Goal: Transaction & Acquisition: Purchase product/service

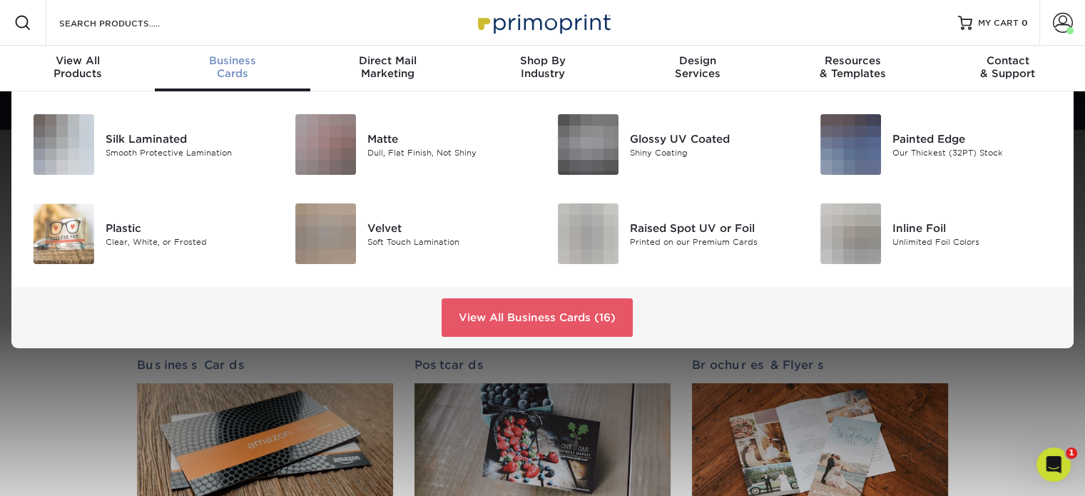
click at [218, 62] on span "Business" at bounding box center [232, 60] width 155 height 13
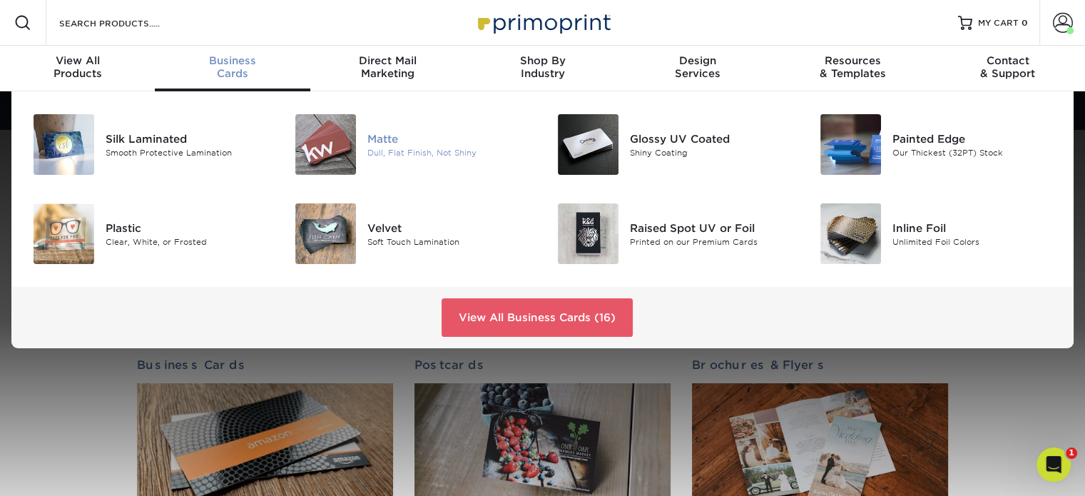
click at [372, 133] on div "Matte" at bounding box center [450, 139] width 164 height 16
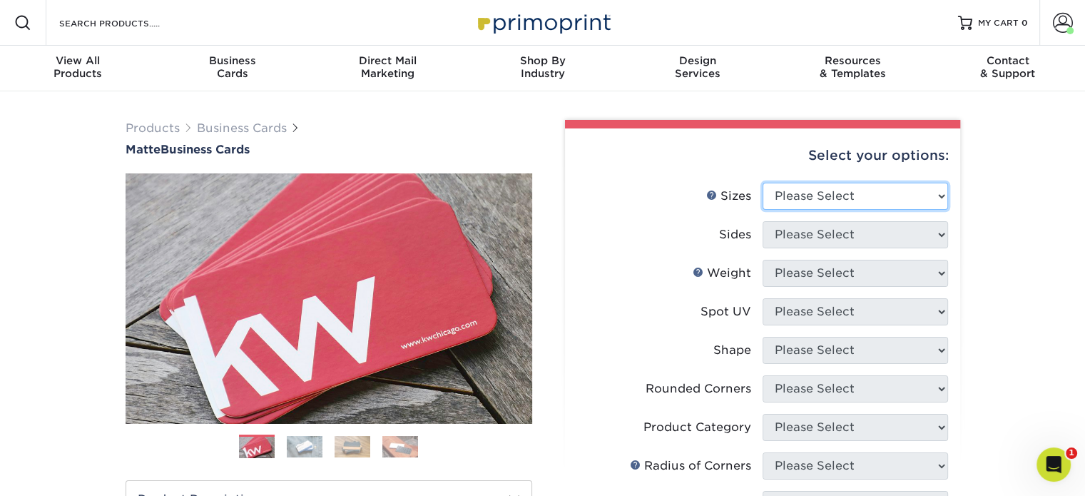
click at [923, 196] on select "Please Select 1.5" x 3.5" - Mini 1.75" x 3.5" - Mini 2" x 2" - Square 2" x 3" -…" at bounding box center [856, 196] width 186 height 27
select select "2.00x3.50"
click at [763, 183] on select "Please Select 1.5" x 3.5" - Mini 1.75" x 3.5" - Mini 2" x 2" - Square 2" x 3" -…" at bounding box center [856, 196] width 186 height 27
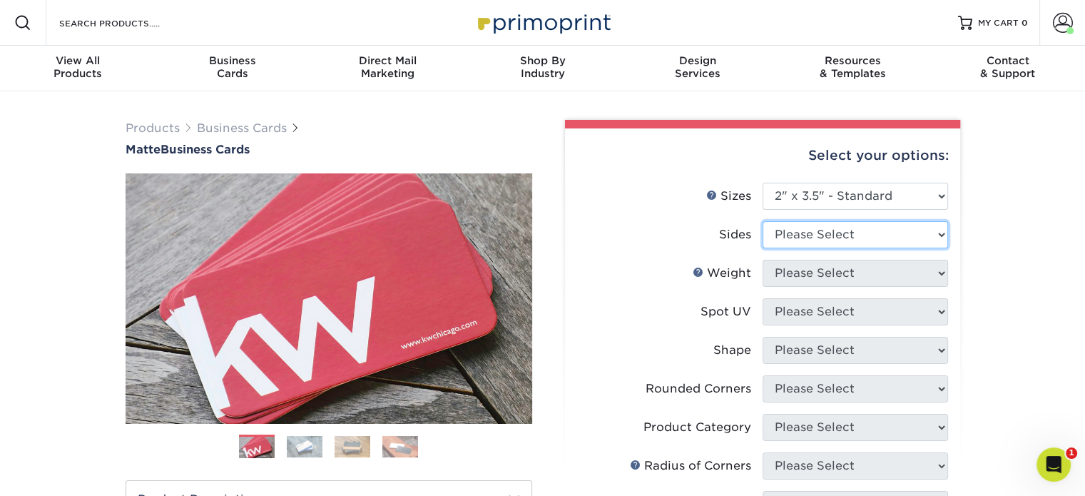
click at [886, 234] on select "Please Select Print Both Sides Print Front Only" at bounding box center [856, 234] width 186 height 27
select select "13abbda7-1d64-4f25-8bb2-c179b224825d"
click at [763, 221] on select "Please Select Print Both Sides Print Front Only" at bounding box center [856, 234] width 186 height 27
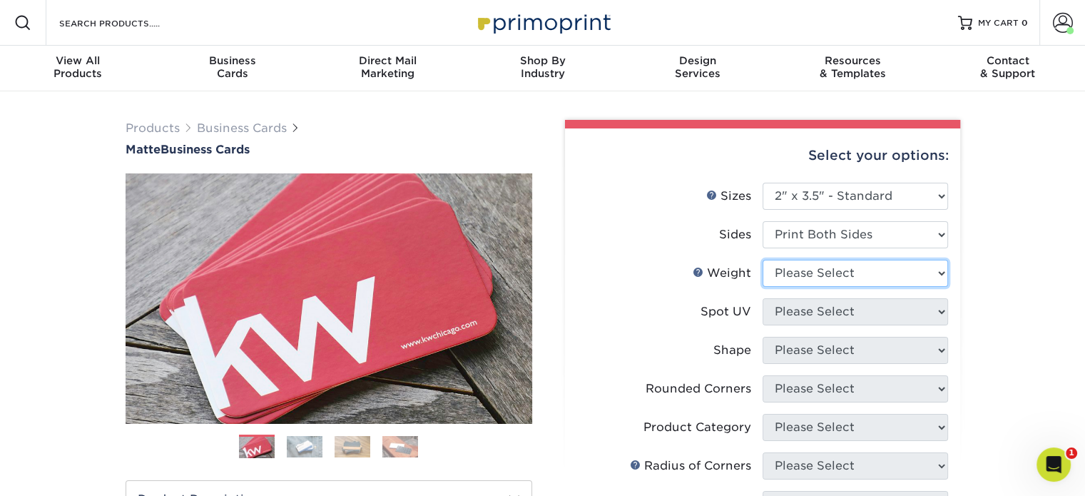
click at [875, 282] on select "Please Select 16PT 14PT" at bounding box center [856, 273] width 186 height 27
select select "16PT"
click at [763, 260] on select "Please Select 16PT 14PT" at bounding box center [856, 273] width 186 height 27
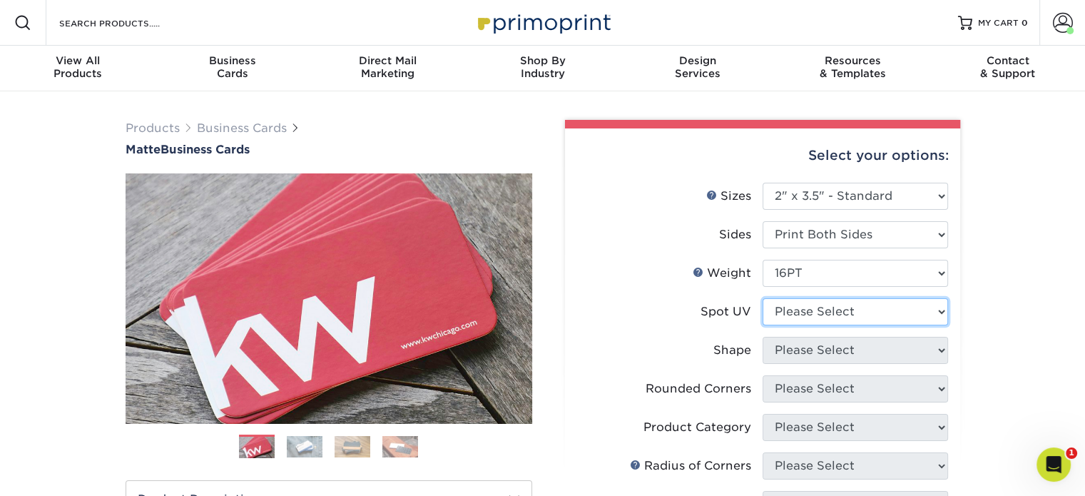
click at [876, 310] on select "Please Select No Spot UV Front and Back (Both Sides) Front Only Back Only" at bounding box center [856, 311] width 186 height 27
select select "3"
click at [763, 298] on select "Please Select No Spot UV Front and Back (Both Sides) Front Only Back Only" at bounding box center [856, 311] width 186 height 27
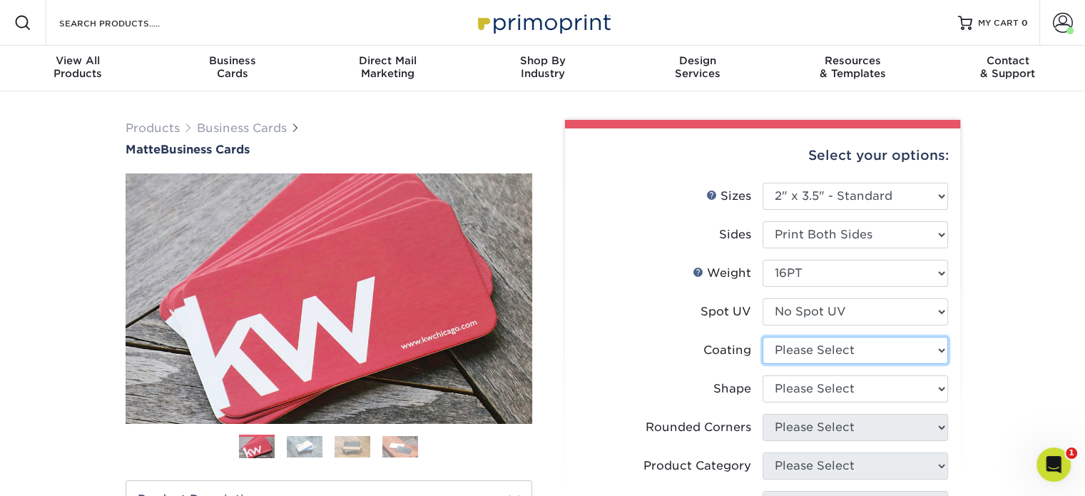
click at [867, 345] on select at bounding box center [856, 350] width 186 height 27
select select "121bb7b5-3b4d-429f-bd8d-bbf80e953313"
click at [763, 337] on select at bounding box center [856, 350] width 186 height 27
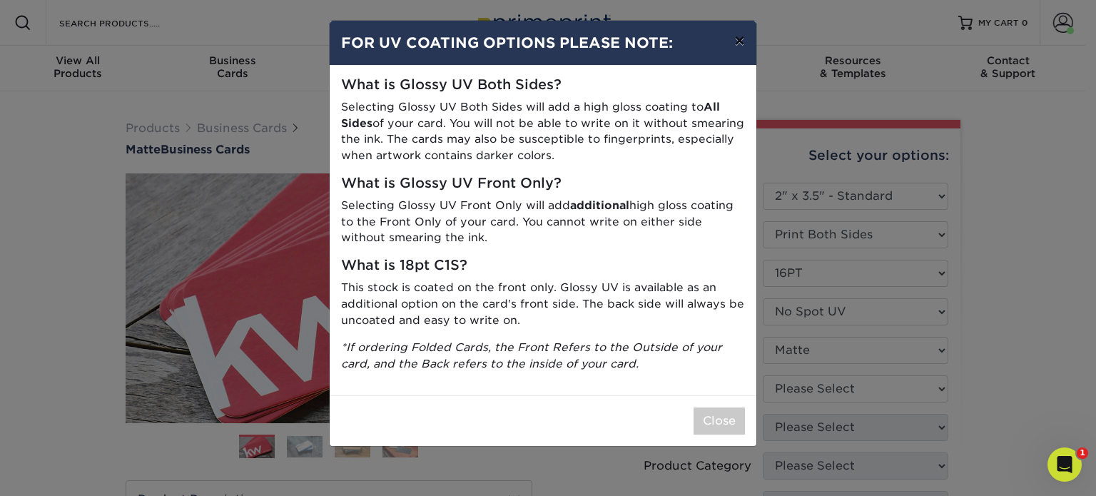
click at [741, 45] on button "×" at bounding box center [739, 41] width 33 height 40
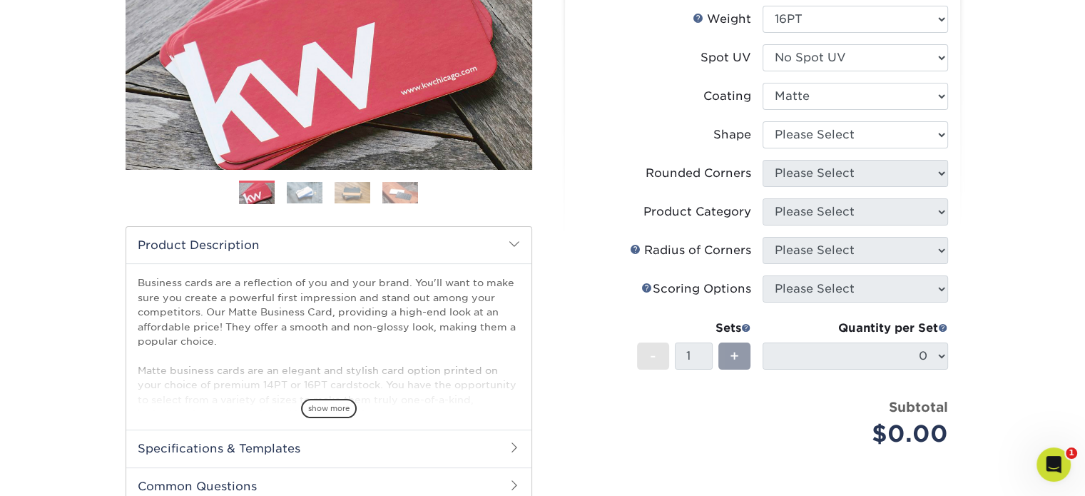
scroll to position [285, 0]
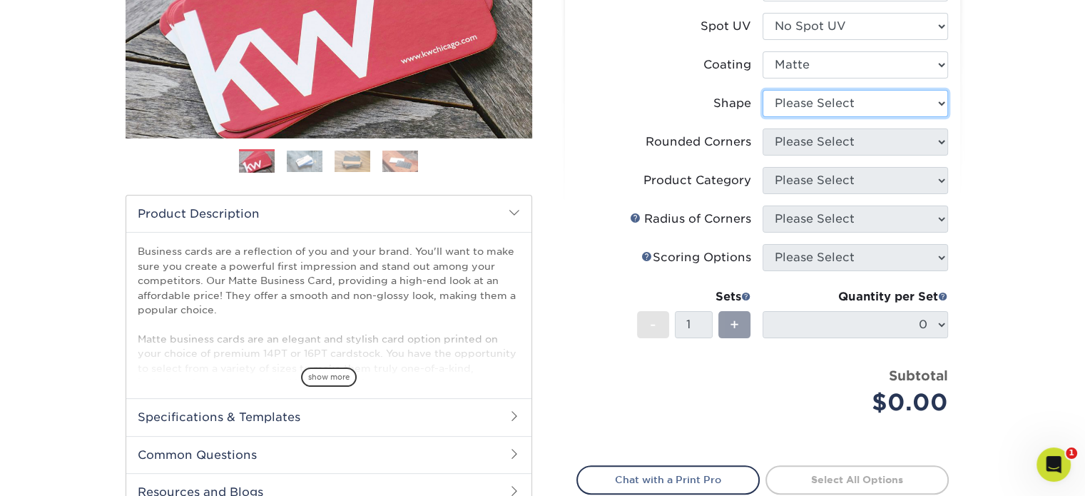
click at [844, 107] on select "Please Select Standard Oval" at bounding box center [856, 103] width 186 height 27
select select "standard"
click at [763, 90] on select "Please Select Standard Oval" at bounding box center [856, 103] width 186 height 27
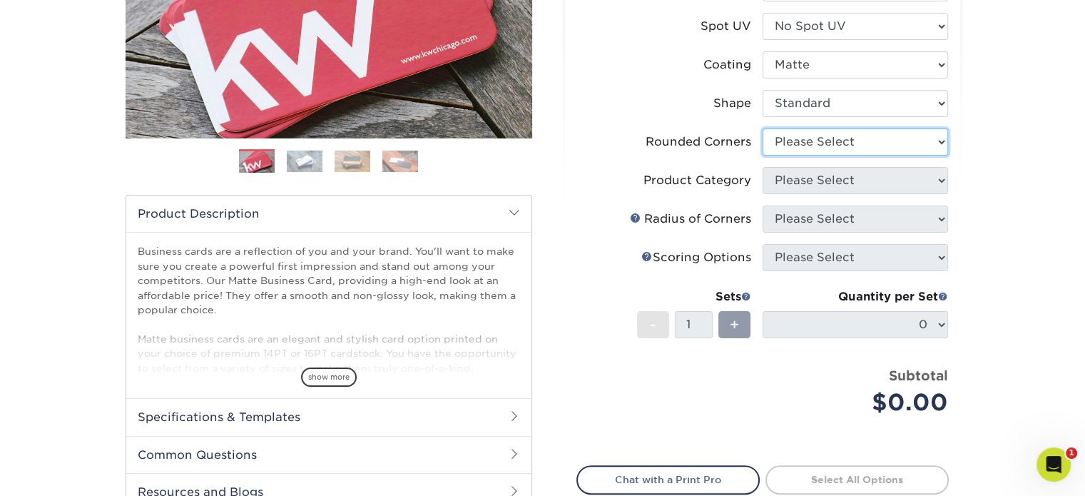
click at [851, 148] on select "Please Select Yes - Round 2 Corners Yes - Round 4 Corners No" at bounding box center [856, 141] width 186 height 27
select select "0"
click at [763, 128] on select "Please Select Yes - Round 2 Corners Yes - Round 4 Corners No" at bounding box center [856, 141] width 186 height 27
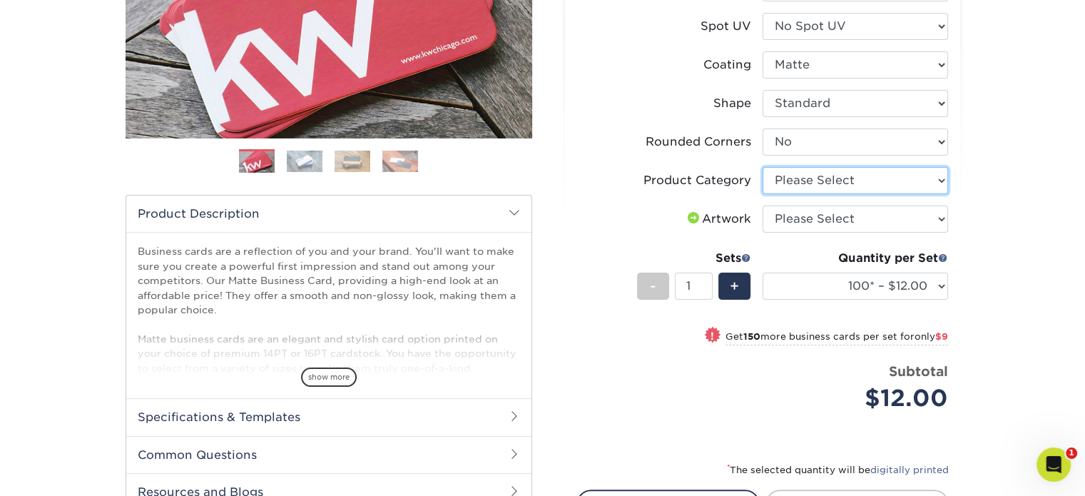
click at [858, 182] on select "Please Select Business Cards" at bounding box center [856, 180] width 186 height 27
select select "3b5148f1-0588-4f88-a218-97bcfdce65c1"
click at [763, 167] on select "Please Select Business Cards" at bounding box center [856, 180] width 186 height 27
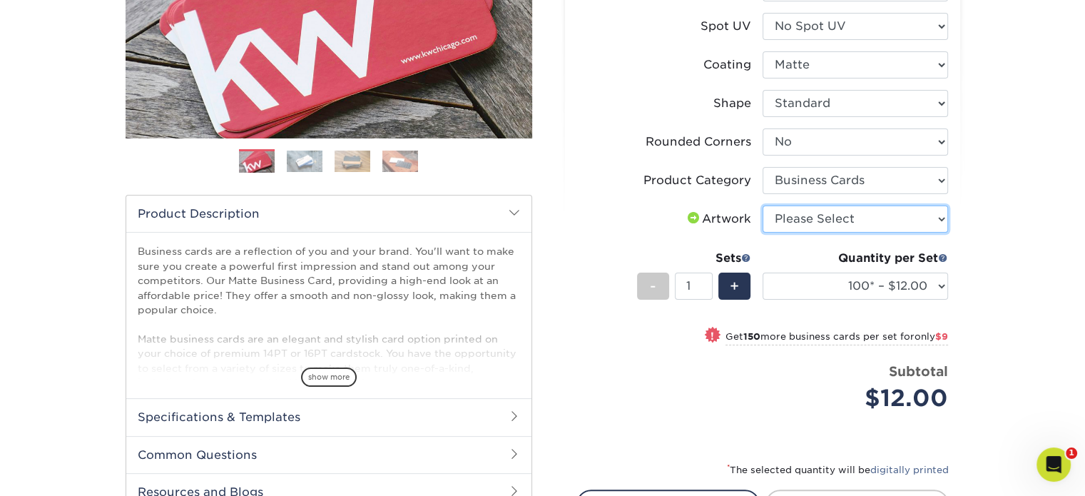
click at [875, 225] on select "Please Select I will upload files I need a design - $100" at bounding box center [856, 219] width 186 height 27
select select "upload"
click at [763, 206] on select "Please Select I will upload files I need a design - $100" at bounding box center [856, 219] width 186 height 27
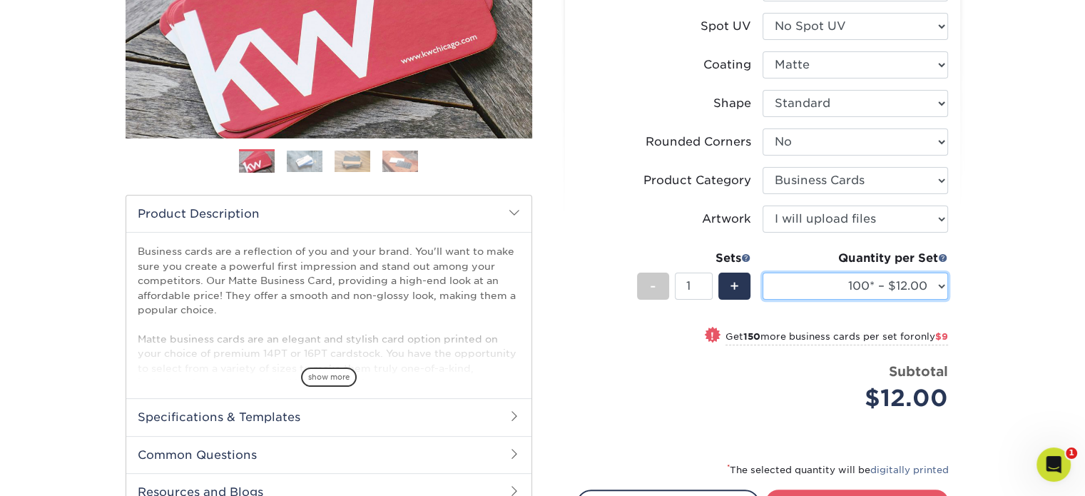
click at [916, 285] on select "100* – $12.00 250* – $21.00 500 – $42.00 1000 – $53.00 2500 – $95.00 5000 – $18…" at bounding box center [856, 286] width 186 height 27
select select "250* – $21.00"
click at [763, 273] on select "100* – $12.00 250* – $21.00 500 – $42.00 1000 – $53.00 2500 – $95.00 5000 – $18…" at bounding box center [856, 286] width 186 height 27
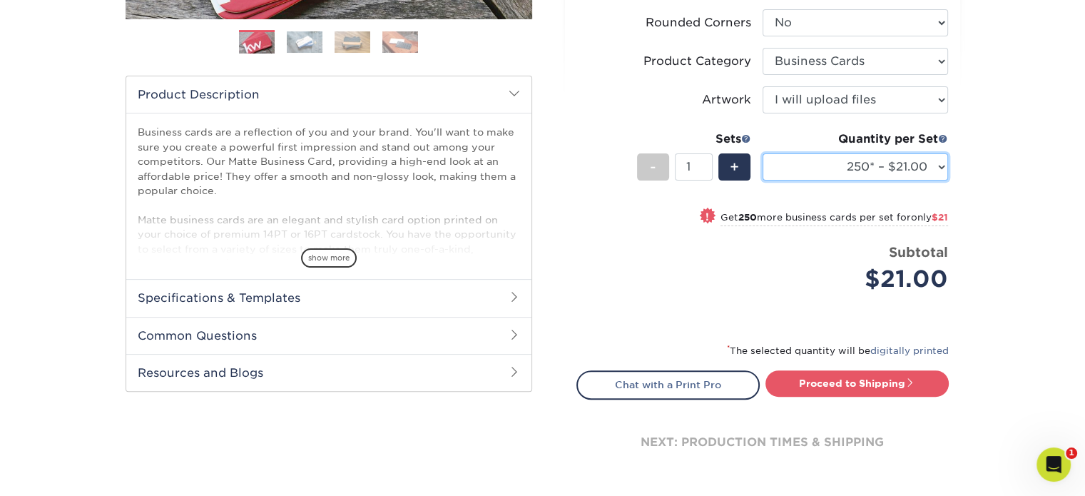
scroll to position [428, 0]
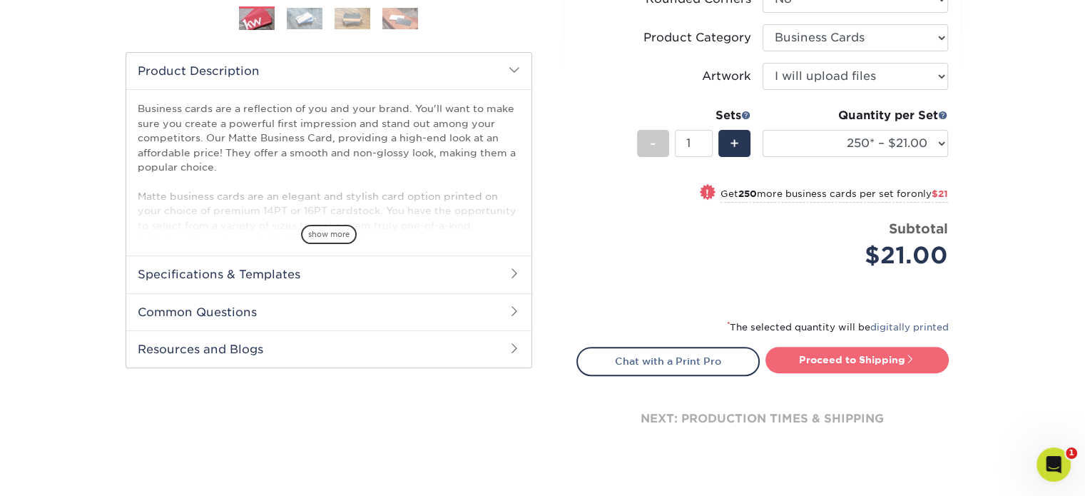
click at [799, 354] on link "Proceed to Shipping" at bounding box center [857, 360] width 183 height 26
type input "Set 1"
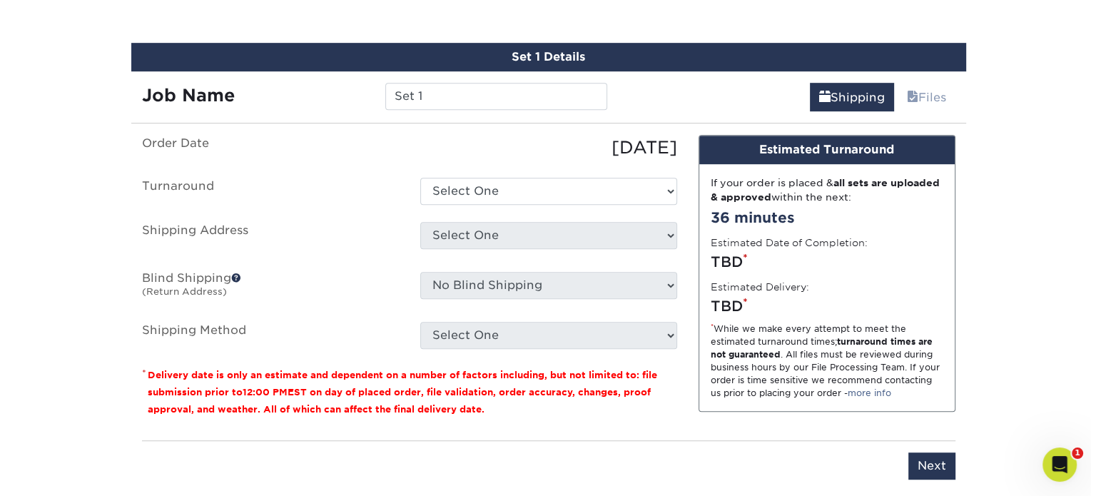
scroll to position [812, 0]
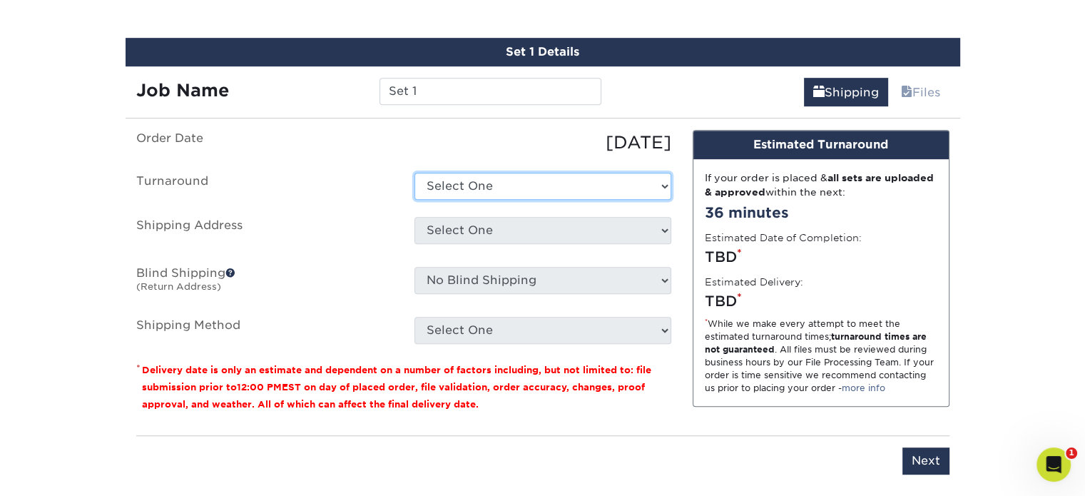
click at [602, 183] on select "Select One 2-4 Business Days 2 Day Next Business Day" at bounding box center [543, 186] width 257 height 27
select select "23721297-b68b-4846-ba83-3171e6bd9d78"
click at [415, 173] on select "Select One 2-4 Business Days 2 Day Next Business Day" at bounding box center [543, 186] width 257 height 27
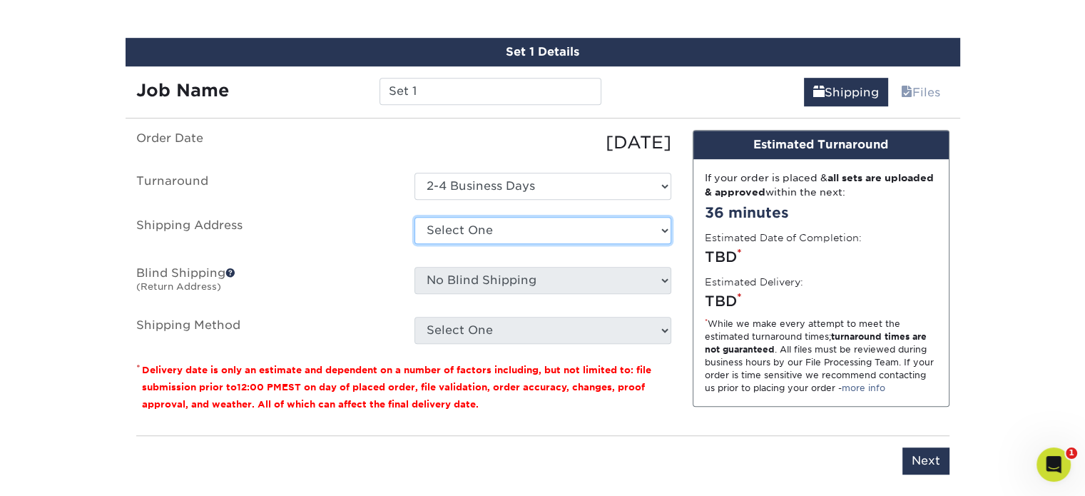
click at [587, 236] on select "Select One Anthony Nardella business card Business cards Greg Porfido business …" at bounding box center [543, 230] width 257 height 27
select select "newaddress"
click at [415, 217] on select "Select One Anthony Nardella business card Business cards Greg Porfido business …" at bounding box center [543, 230] width 257 height 27
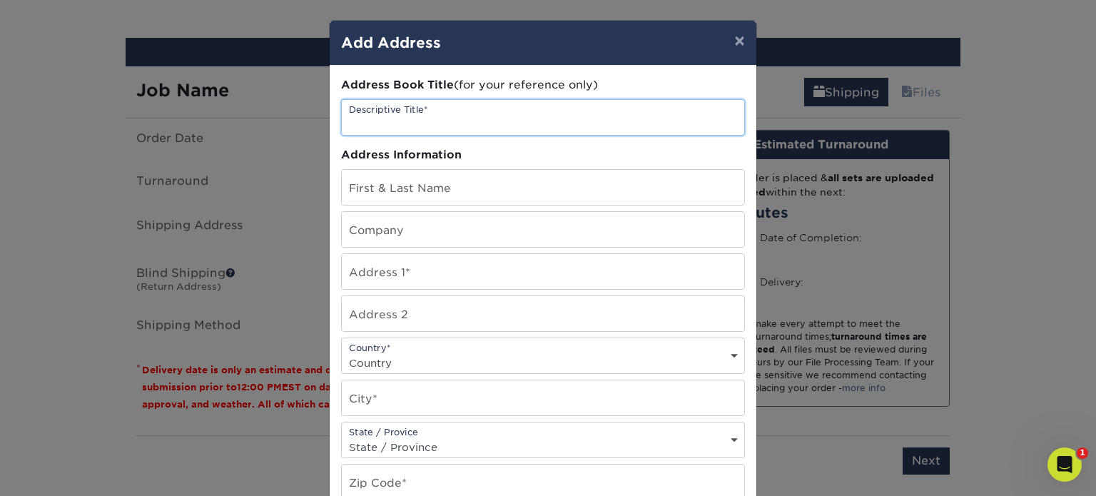
click at [432, 123] on input "text" at bounding box center [543, 117] width 403 height 35
type input "Chris Plante business cards"
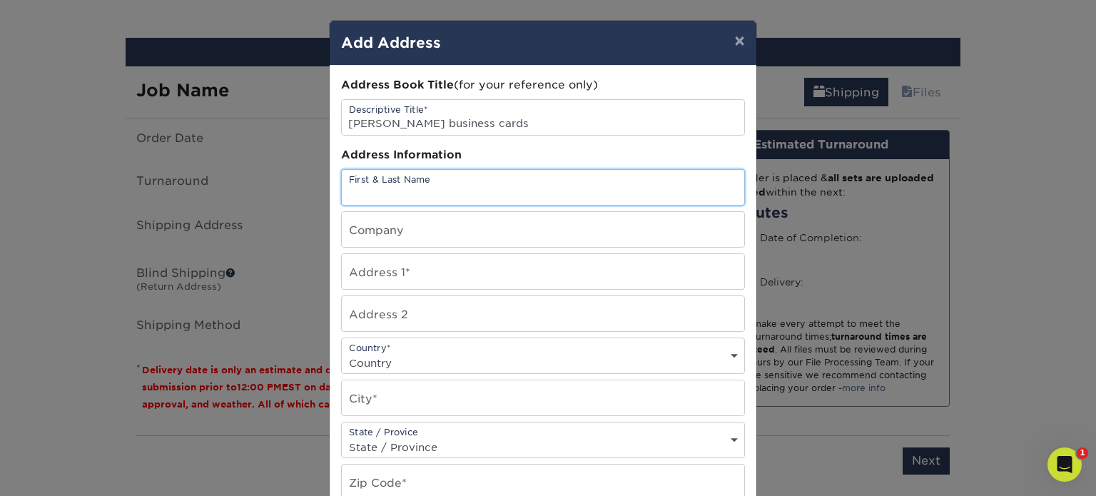
click at [411, 181] on input "text" at bounding box center [543, 187] width 403 height 35
type input "Chris Plante"
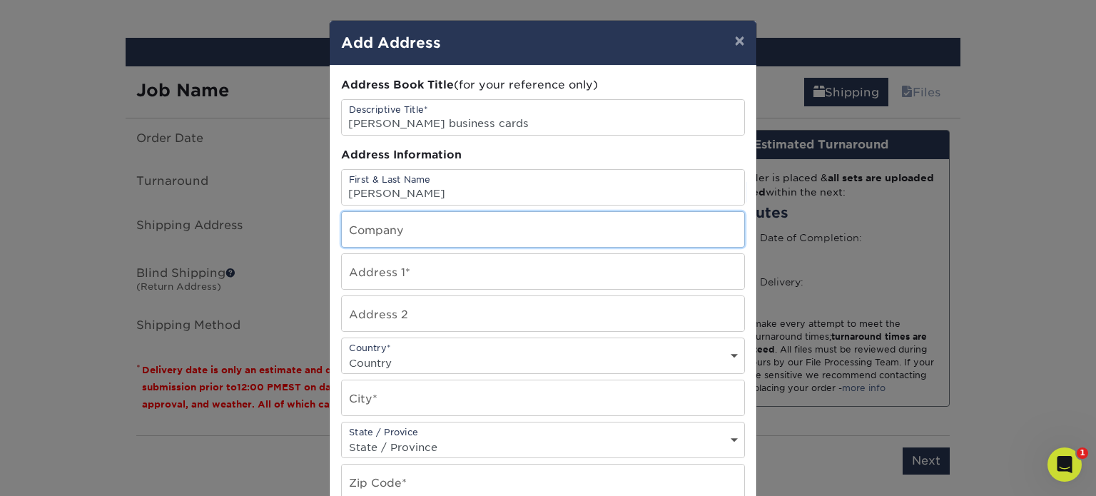
click at [391, 229] on input "text" at bounding box center [543, 229] width 403 height 35
type input "Mark Richey Woodworking"
click at [411, 266] on input "text" at bounding box center [543, 271] width 403 height 35
type input "40 Parker Street"
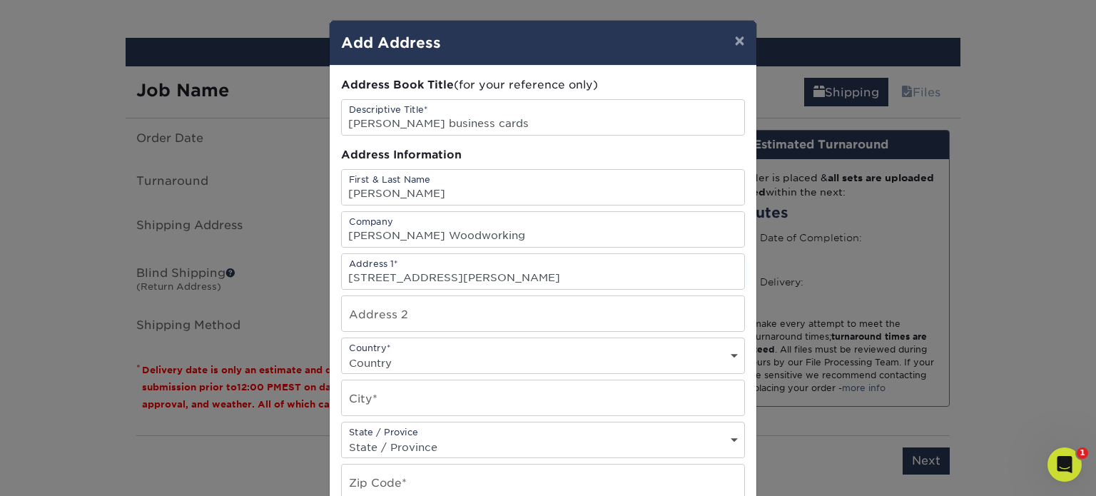
click at [389, 355] on select "Country United States Canada ----------------------------- Afghanistan Albania …" at bounding box center [543, 363] width 403 height 21
select select "US"
click at [342, 353] on select "Country United States Canada ----------------------------- Afghanistan Albania …" at bounding box center [543, 363] width 403 height 21
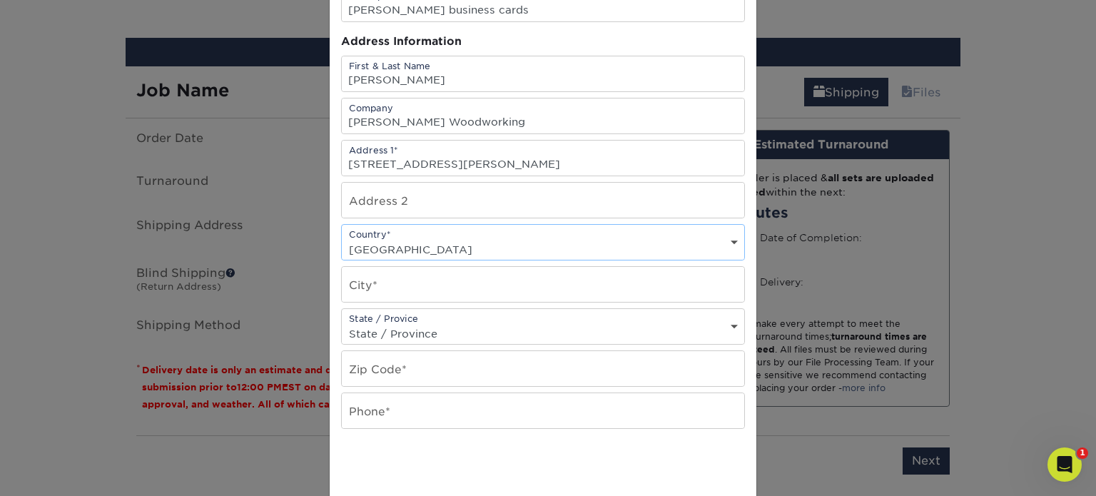
scroll to position [143, 0]
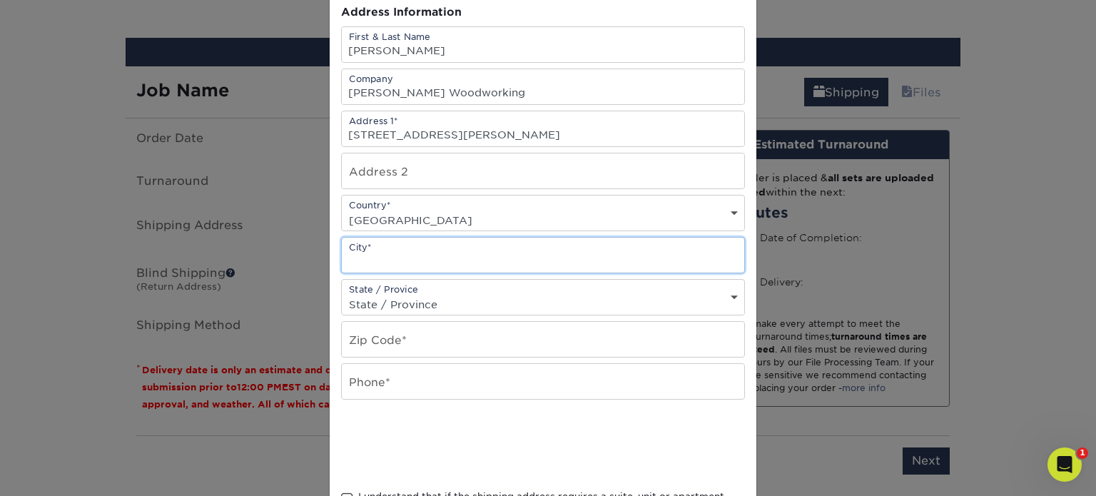
click at [415, 251] on input "text" at bounding box center [543, 255] width 403 height 35
type input "Newburyport"
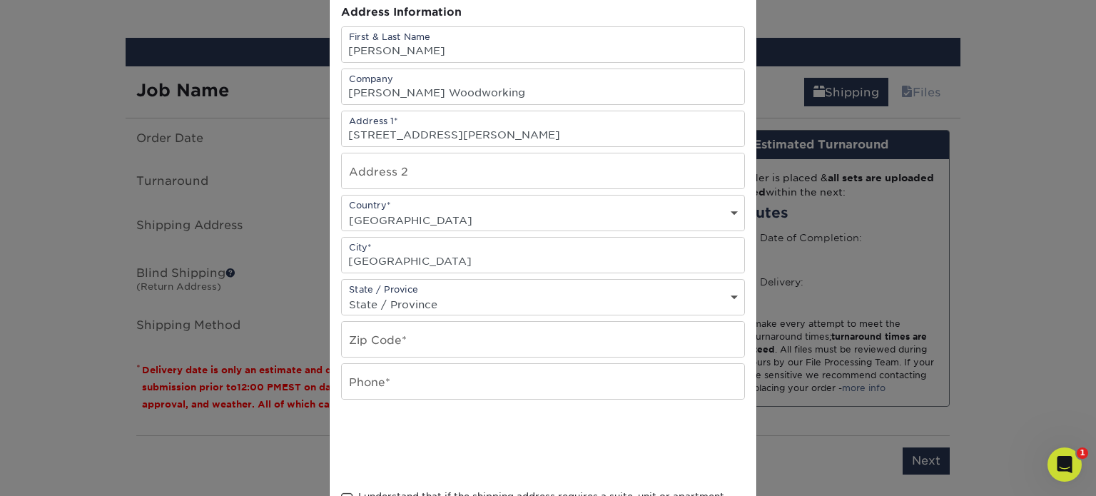
click at [449, 301] on select "State / Province Alabama Alaska Arizona Arkansas California Colorado Connecticu…" at bounding box center [543, 304] width 403 height 21
select select "MA"
click at [342, 294] on select "State / Province Alabama Alaska Arizona Arkansas California Colorado Connecticu…" at bounding box center [543, 304] width 403 height 21
click at [459, 337] on input "text" at bounding box center [543, 339] width 403 height 35
type input "01950"
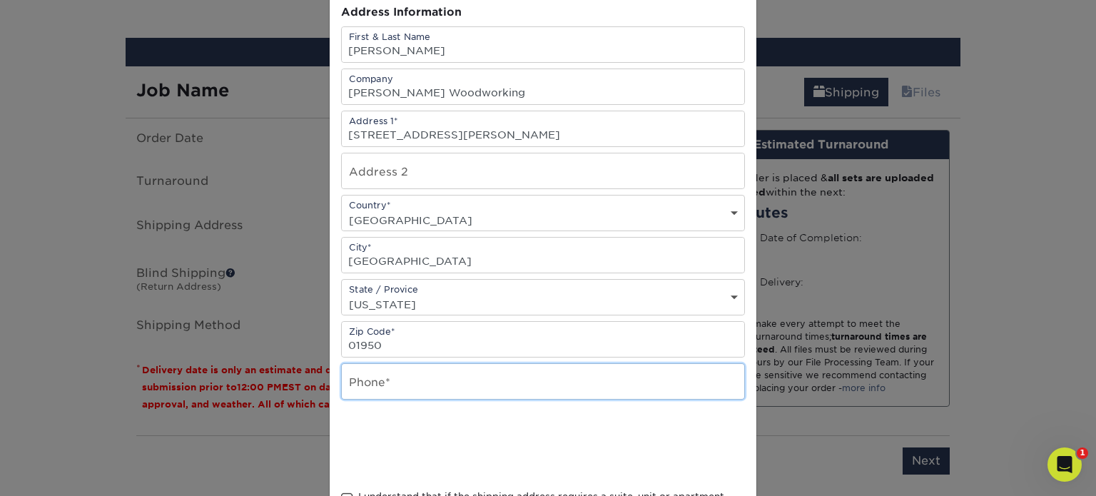
click at [455, 374] on input "text" at bounding box center [543, 381] width 403 height 35
type input "8"
type input "9784993800"
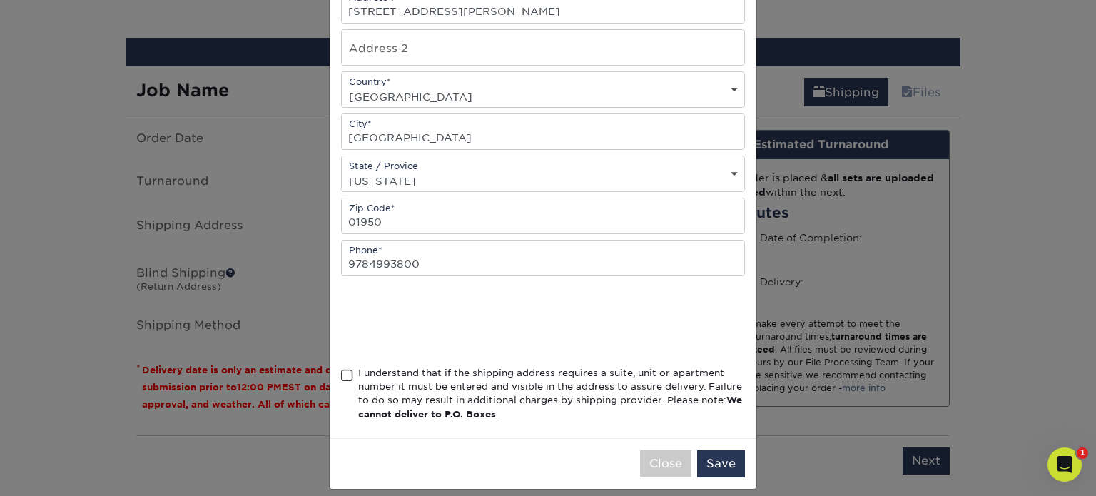
scroll to position [275, 0]
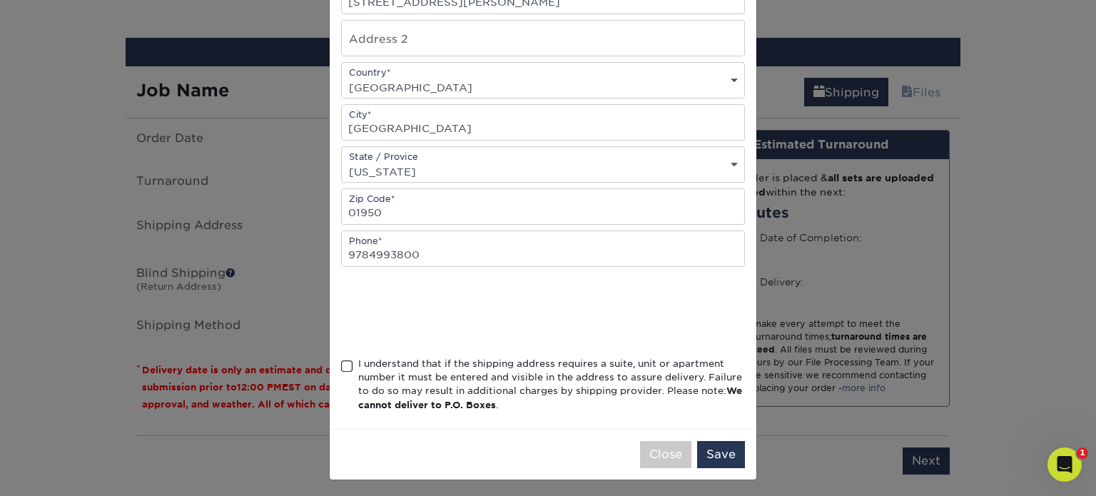
click at [341, 363] on span at bounding box center [347, 367] width 12 height 14
click at [0, 0] on input "I understand that if the shipping address requires a suite, unit or apartment n…" at bounding box center [0, 0] width 0 height 0
click at [710, 446] on button "Save" at bounding box center [721, 454] width 48 height 27
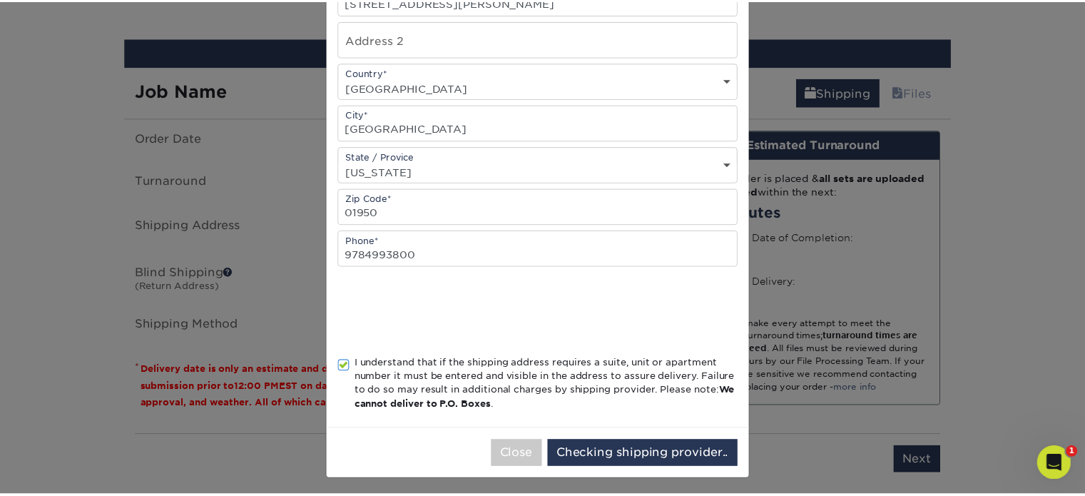
scroll to position [0, 0]
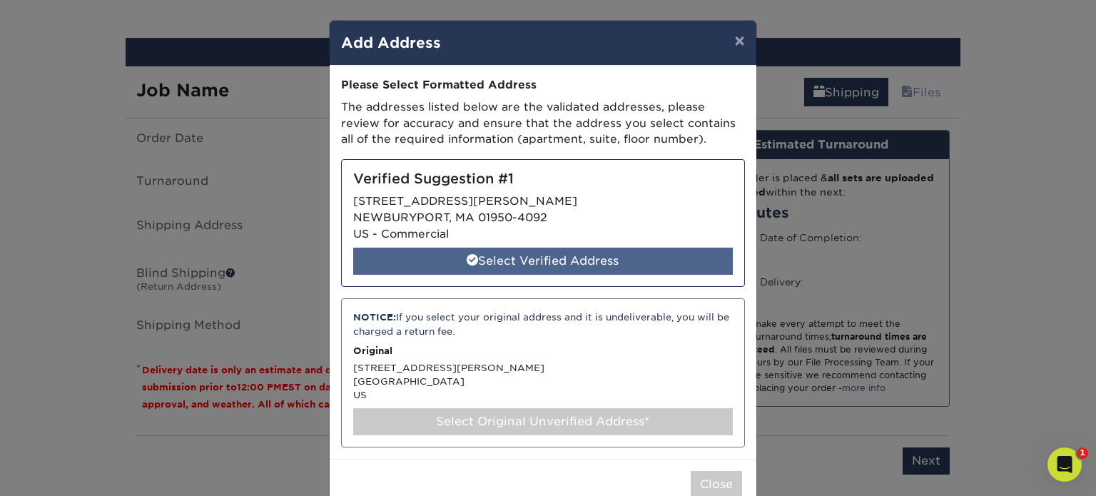
click at [565, 262] on div "Select Verified Address" at bounding box center [543, 261] width 380 height 27
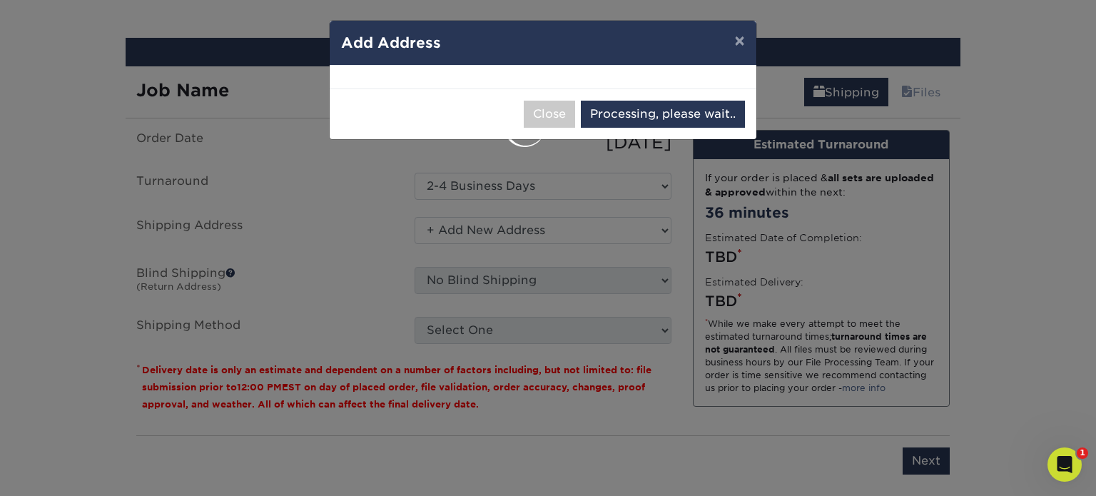
select select "285718"
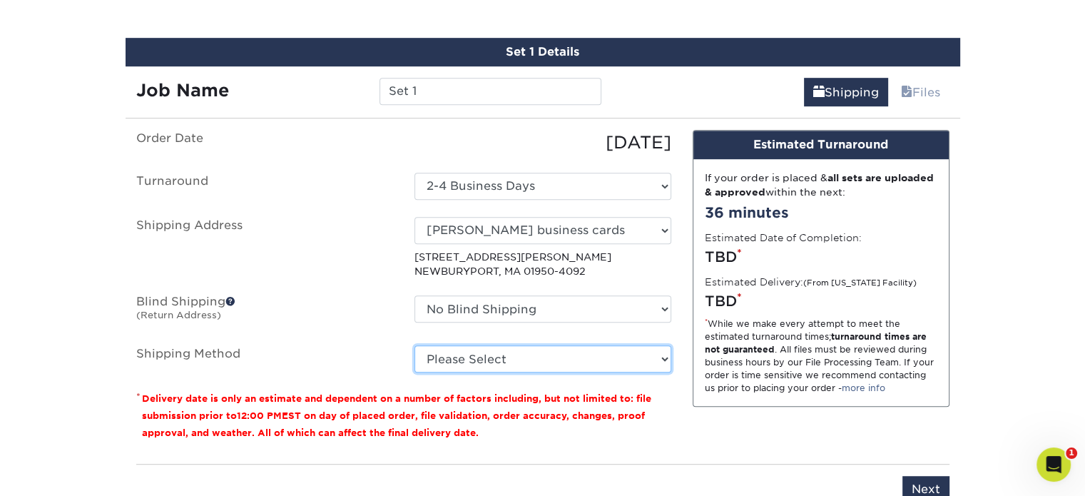
click at [570, 355] on select "Please Select Ground Shipping (+$7.84) 3 Day Shipping Service (+$18.68) 2 Day A…" at bounding box center [543, 358] width 257 height 27
select select "03"
click at [415, 345] on select "Please Select Ground Shipping (+$7.84) 3 Day Shipping Service (+$18.68) 2 Day A…" at bounding box center [543, 358] width 257 height 27
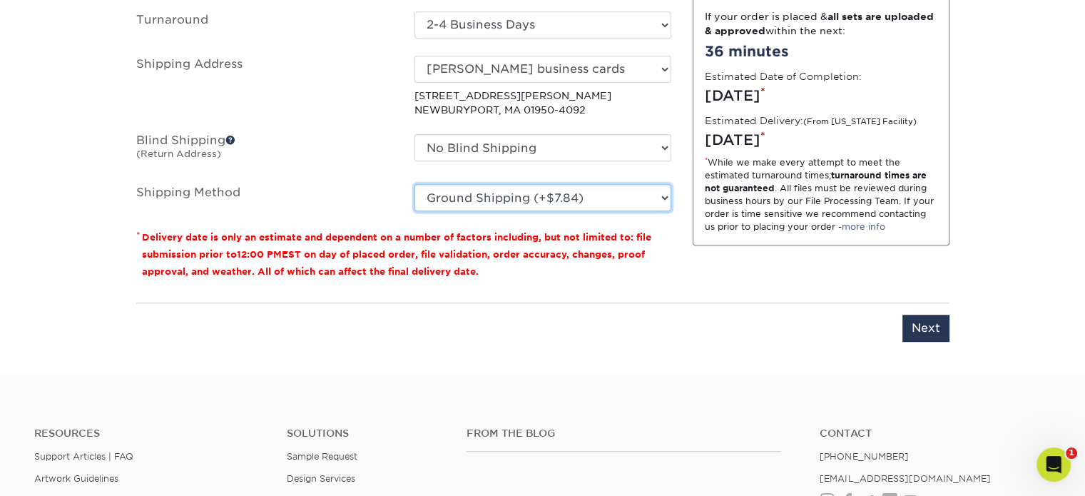
scroll to position [1026, 0]
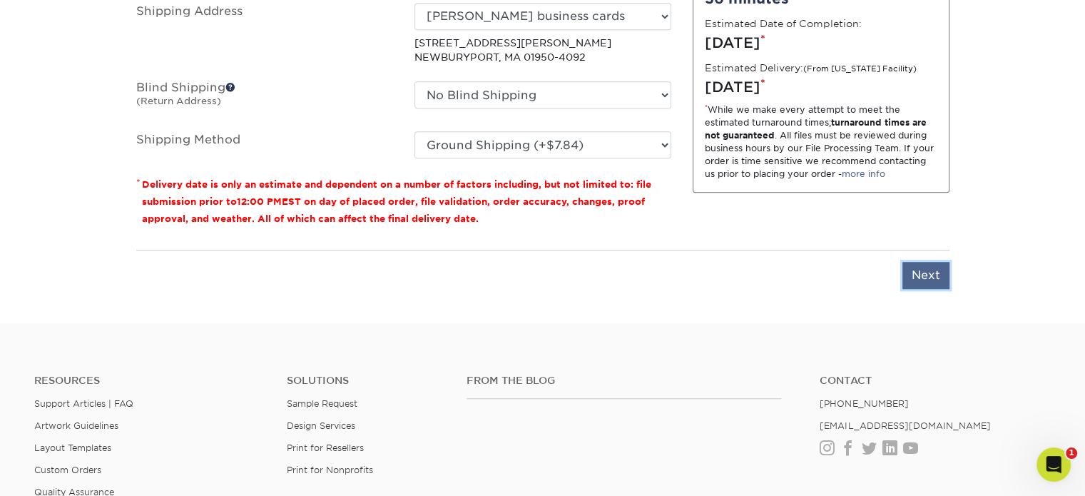
click at [929, 270] on input "Next" at bounding box center [926, 275] width 47 height 27
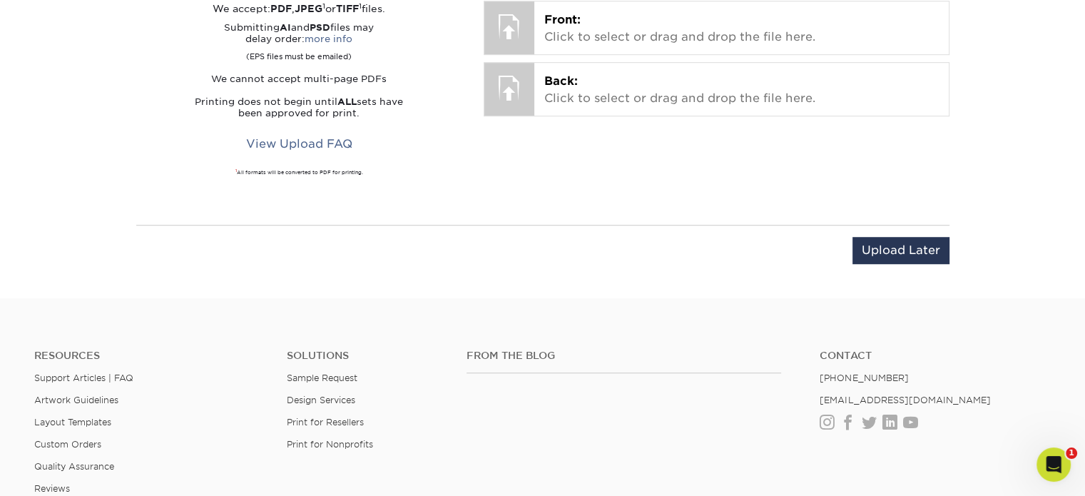
scroll to position [884, 0]
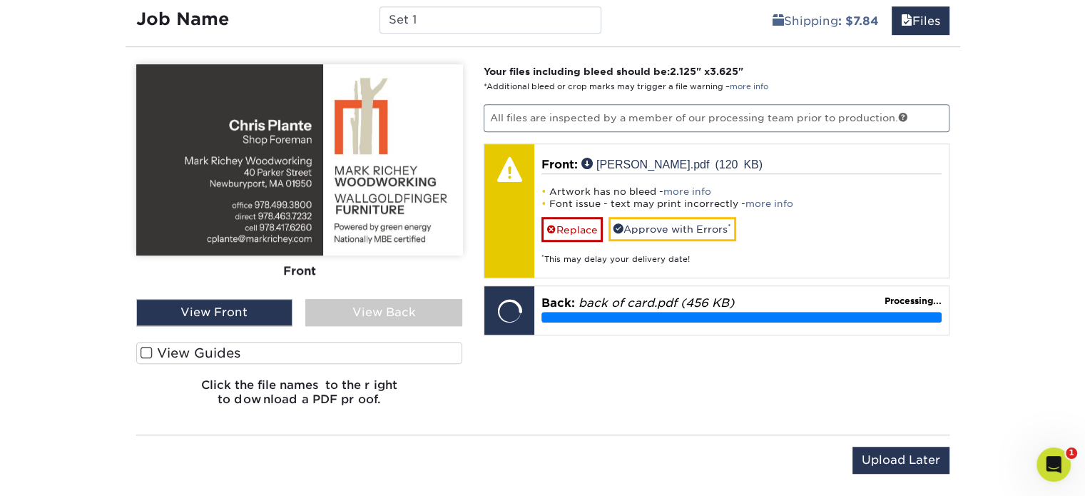
click at [168, 350] on label "View Guides" at bounding box center [299, 353] width 327 height 22
click at [0, 0] on input "View Guides" at bounding box center [0, 0] width 0 height 0
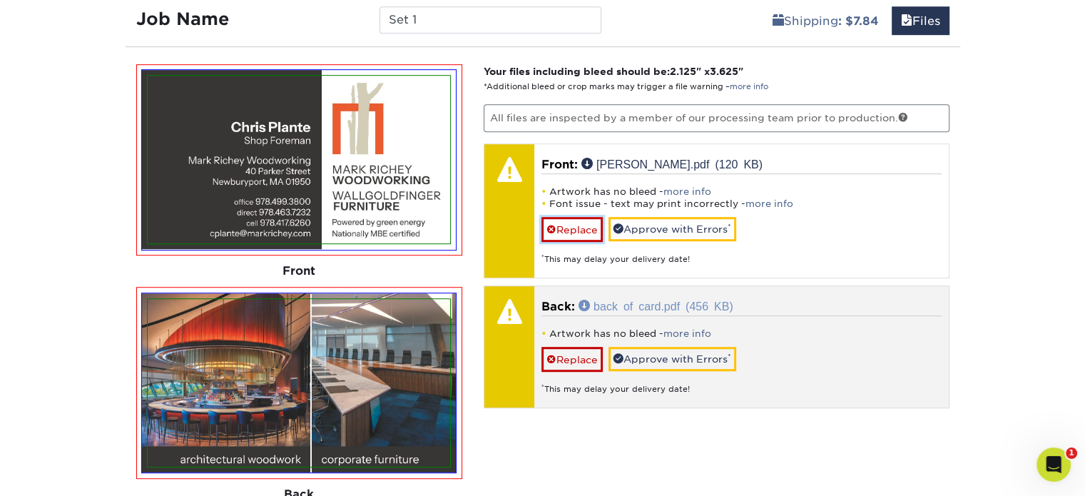
drag, startPoint x: 569, startPoint y: 221, endPoint x: 582, endPoint y: 227, distance: 14.1
click at [569, 221] on link "Replace" at bounding box center [572, 229] width 61 height 25
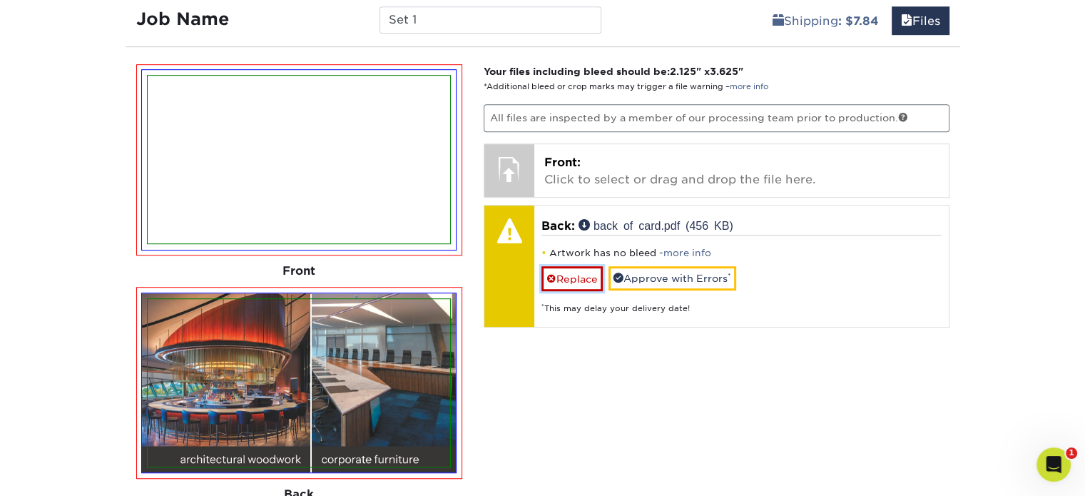
click at [557, 270] on link "Replace" at bounding box center [572, 278] width 61 height 25
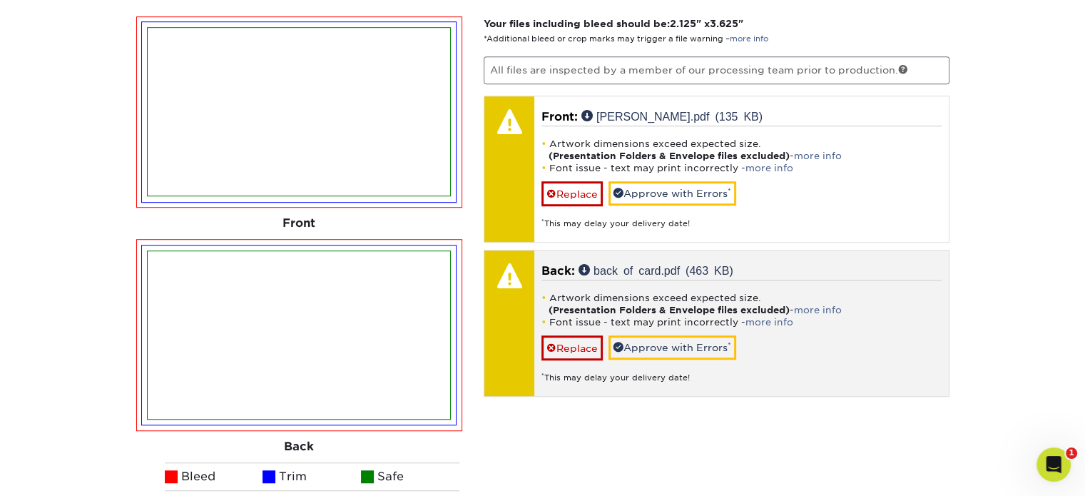
scroll to position [955, 0]
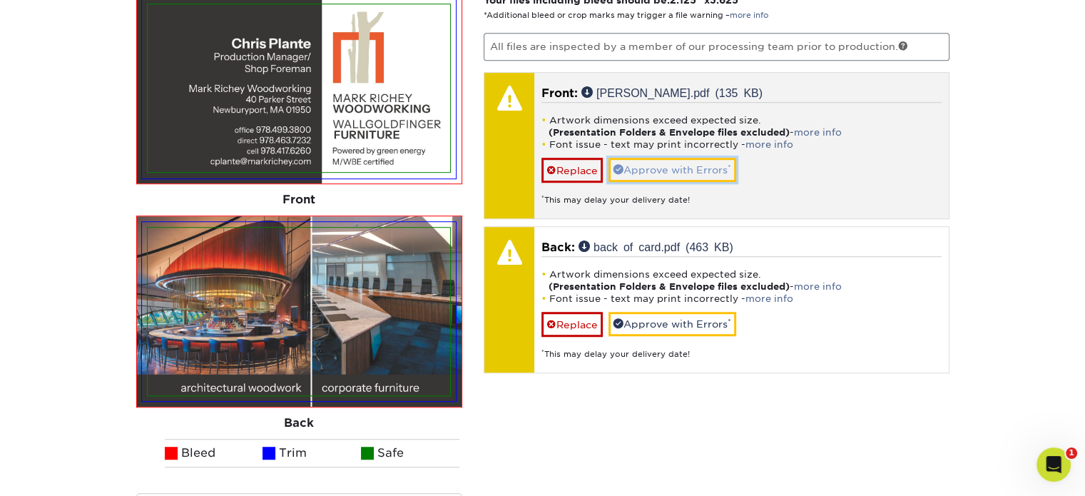
click at [690, 164] on link "Approve with Errors *" at bounding box center [673, 170] width 128 height 24
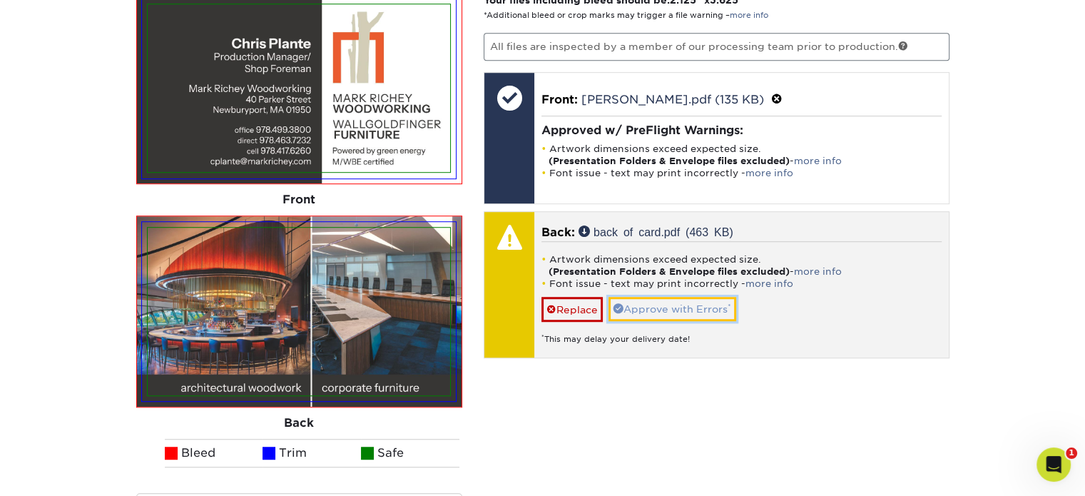
click at [681, 303] on link "Approve with Errors *" at bounding box center [673, 309] width 128 height 24
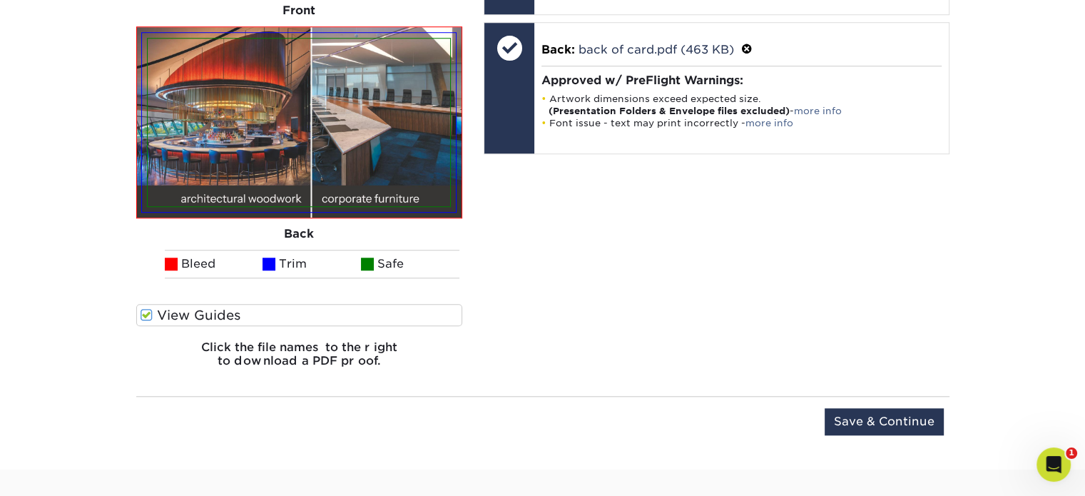
scroll to position [1169, 0]
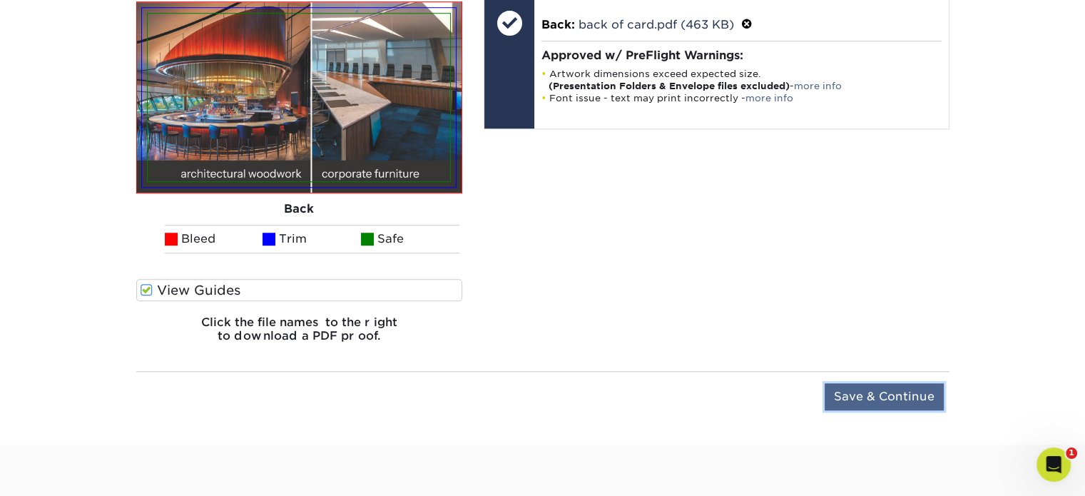
click at [905, 395] on input "Save & Continue" at bounding box center [884, 396] width 119 height 27
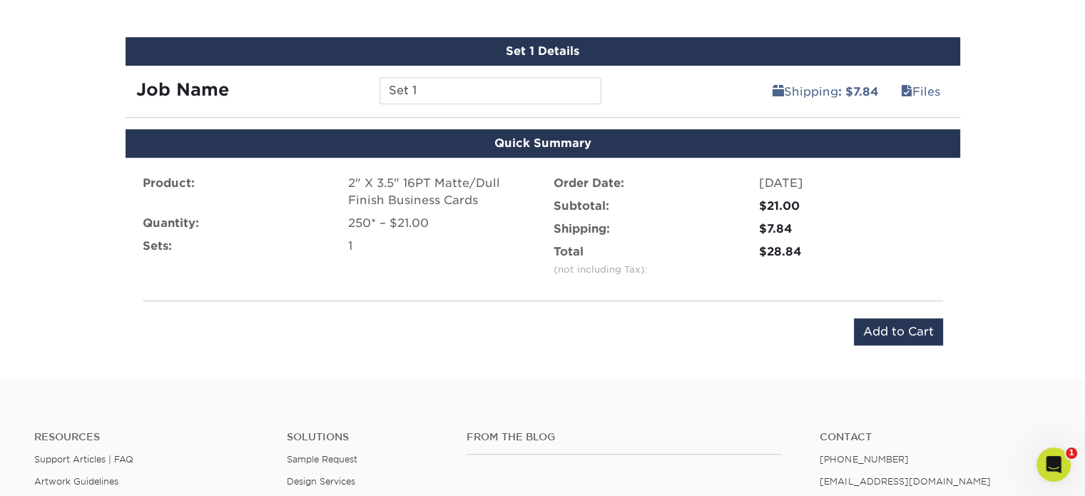
scroll to position [682, 0]
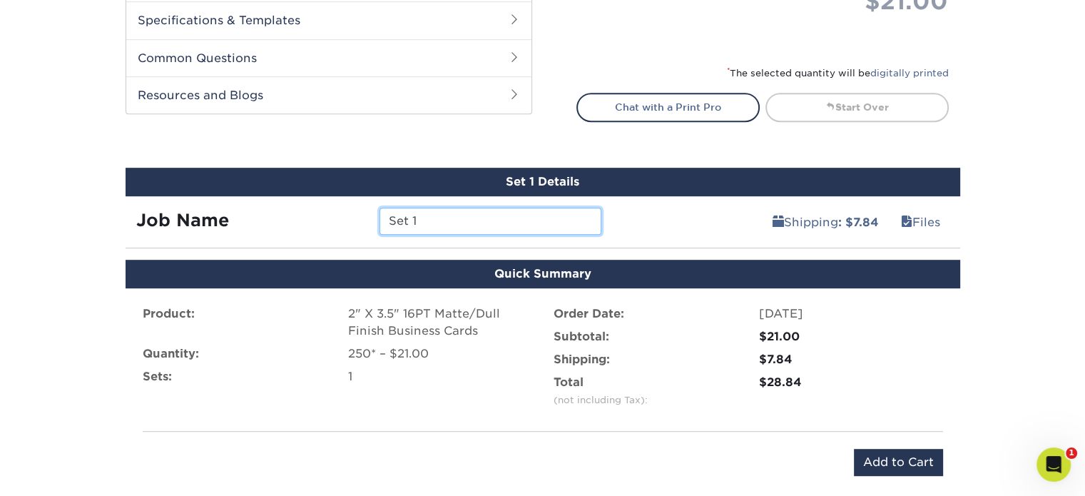
drag, startPoint x: 465, startPoint y: 225, endPoint x: 358, endPoint y: 225, distance: 107.1
click at [358, 225] on div "Job Name Set 1" at bounding box center [369, 221] width 487 height 27
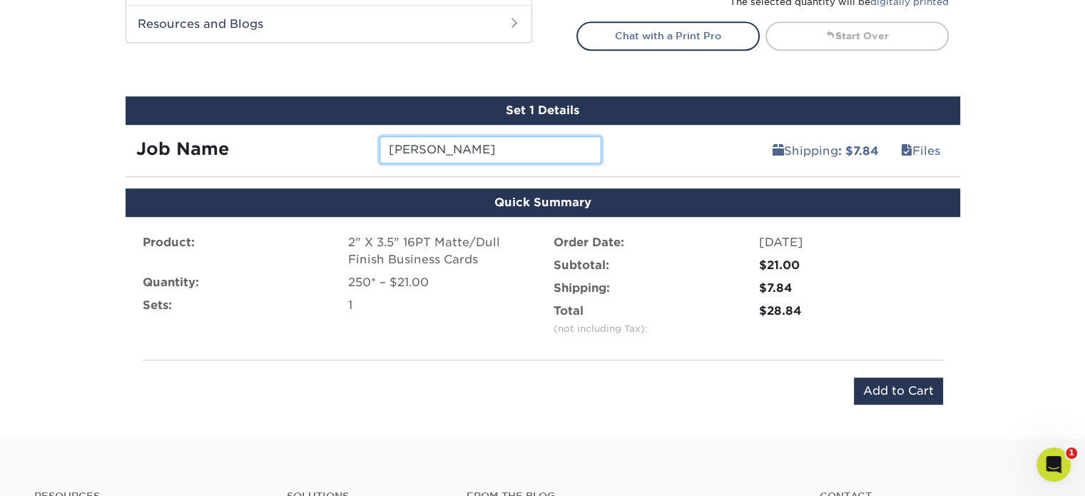
scroll to position [754, 0]
type input "Chris Plante"
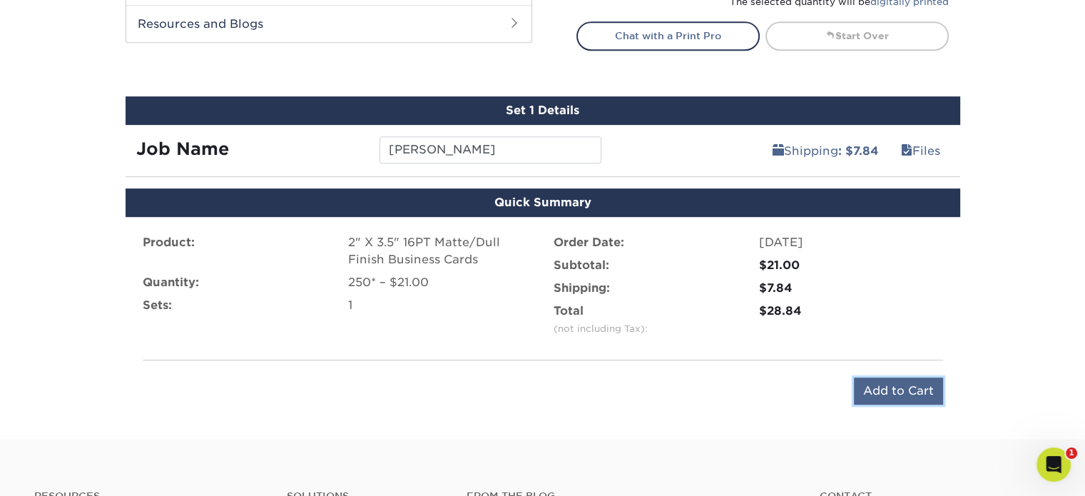
click at [896, 388] on input "Add to Cart" at bounding box center [898, 391] width 89 height 27
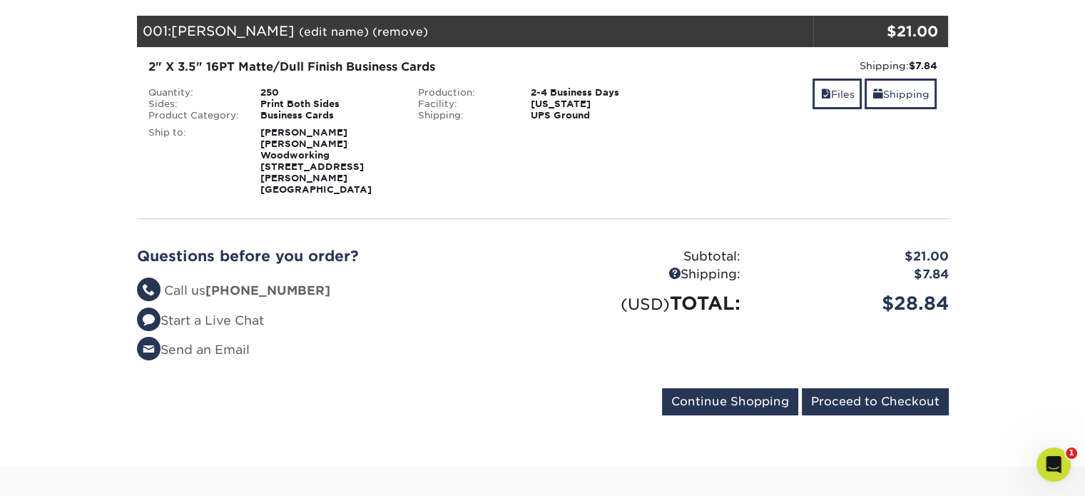
scroll to position [214, 0]
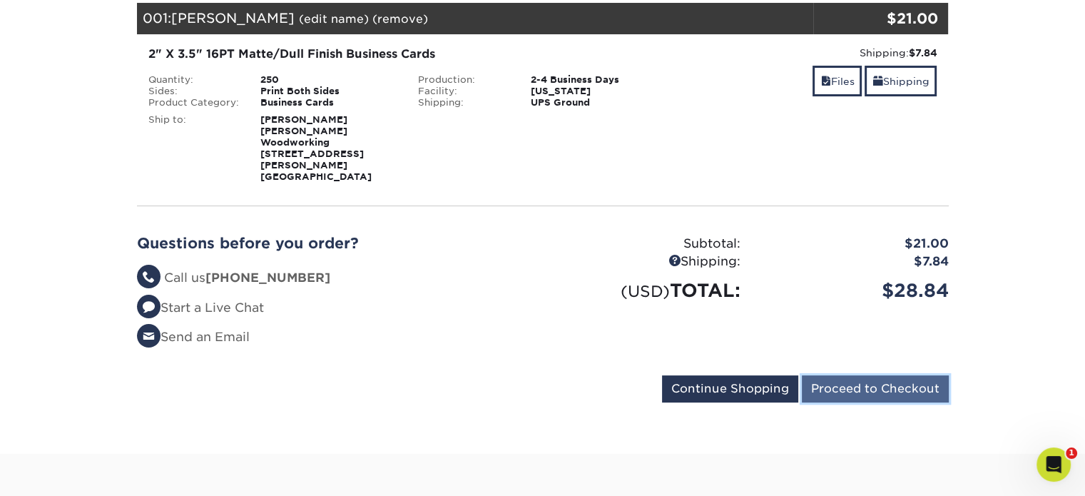
click at [852, 375] on input "Proceed to Checkout" at bounding box center [875, 388] width 147 height 27
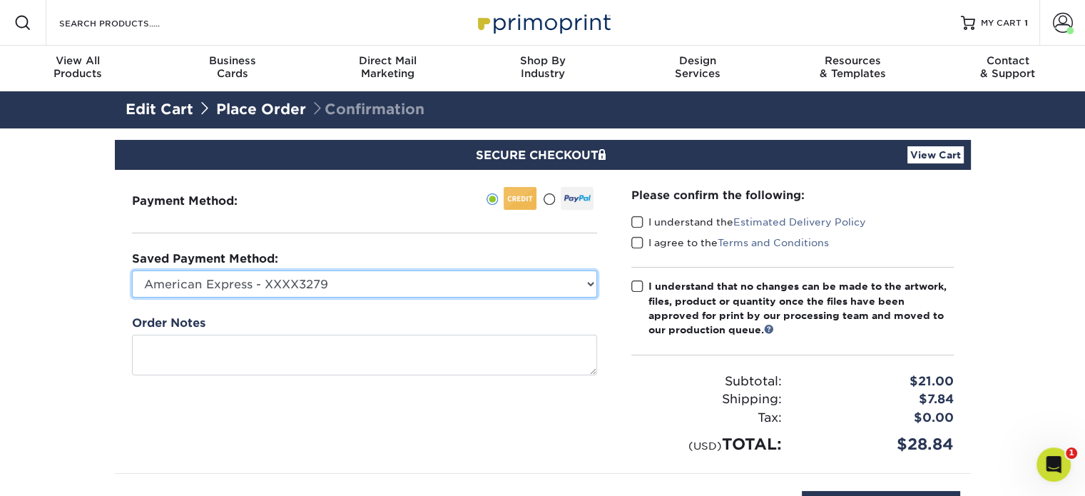
click at [575, 285] on select "American Express - XXXX3279 MasterCard - XXXX4817 American Express - XXXX5274 A…" at bounding box center [364, 283] width 465 height 27
select select "52660"
click at [132, 270] on select "American Express - XXXX3279 MasterCard - XXXX4817 American Express - XXXX5274 A…" at bounding box center [364, 283] width 465 height 27
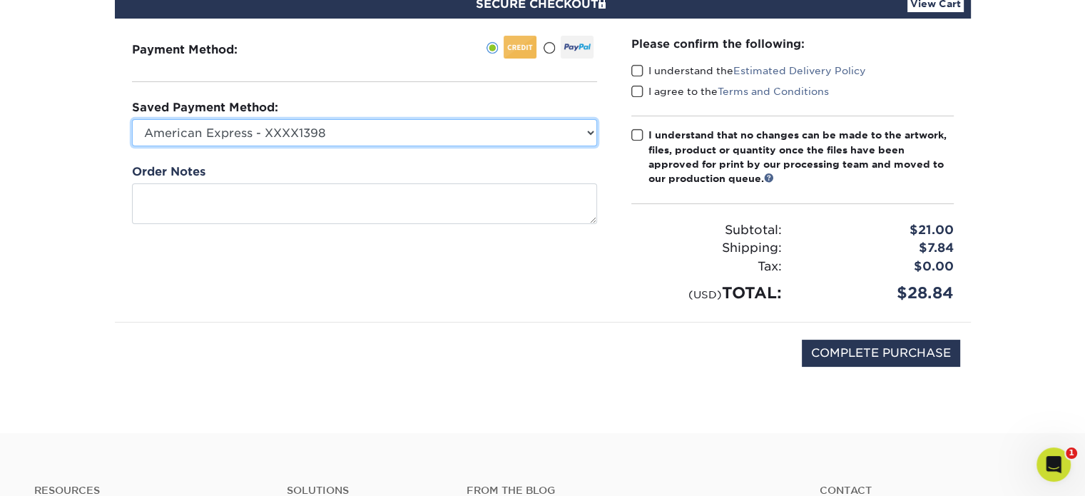
scroll to position [214, 0]
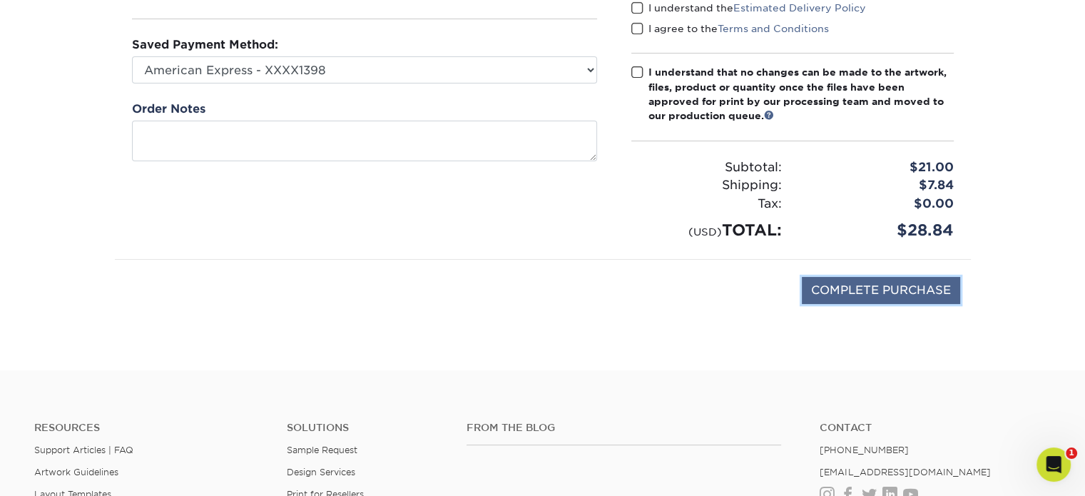
click at [841, 284] on input "COMPLETE PURCHASE" at bounding box center [881, 290] width 158 height 27
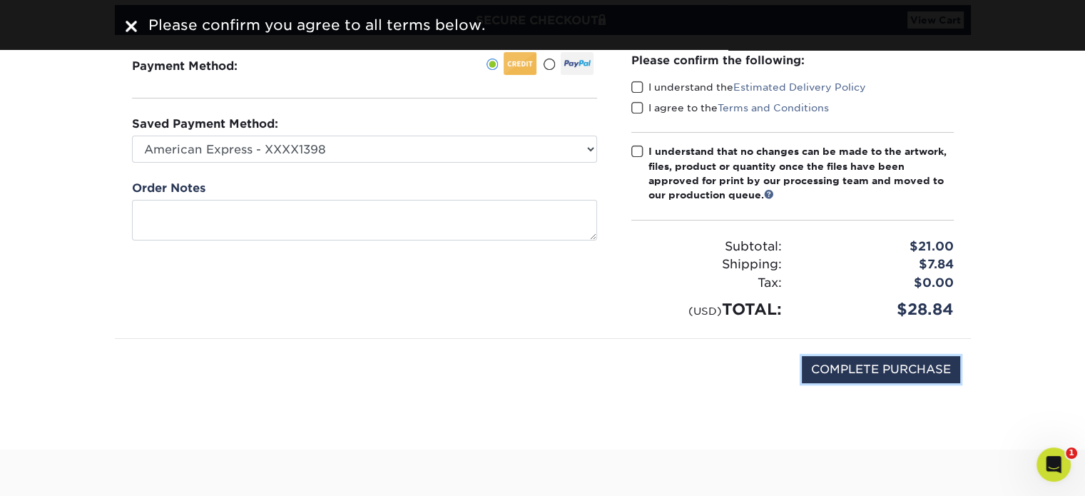
scroll to position [0, 0]
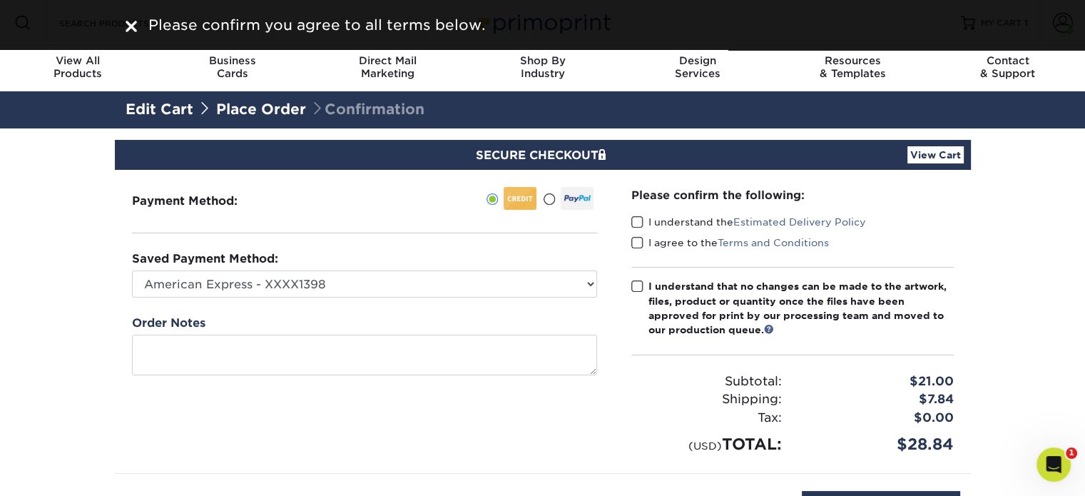
click at [634, 218] on span at bounding box center [638, 223] width 12 height 14
click at [0, 0] on input "I understand the Estimated Delivery Policy" at bounding box center [0, 0] width 0 height 0
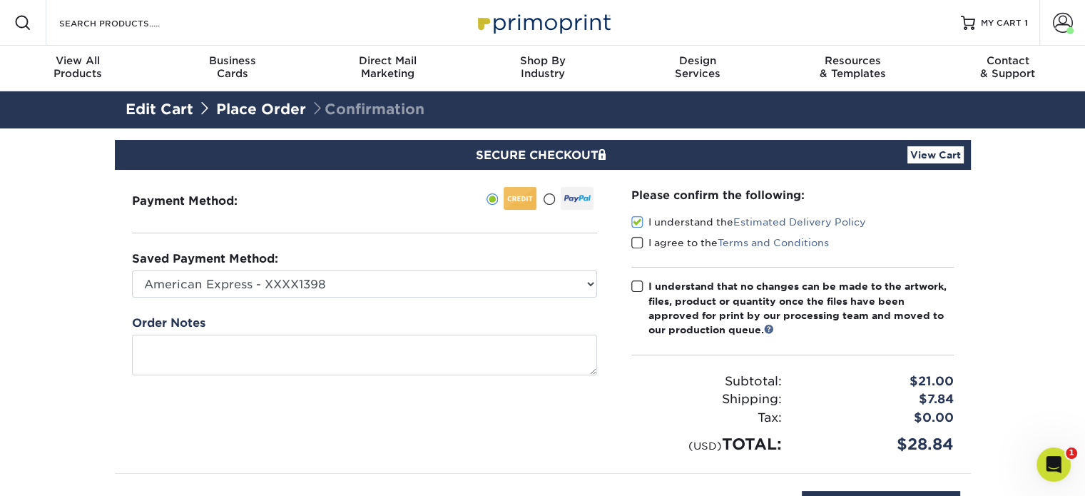
click at [633, 242] on span at bounding box center [638, 243] width 12 height 14
click at [0, 0] on input "I agree to the Terms and Conditions" at bounding box center [0, 0] width 0 height 0
click at [636, 288] on span at bounding box center [638, 287] width 12 height 14
click at [0, 0] on input "I understand that no changes can be made to the artwork, files, product or quan…" at bounding box center [0, 0] width 0 height 0
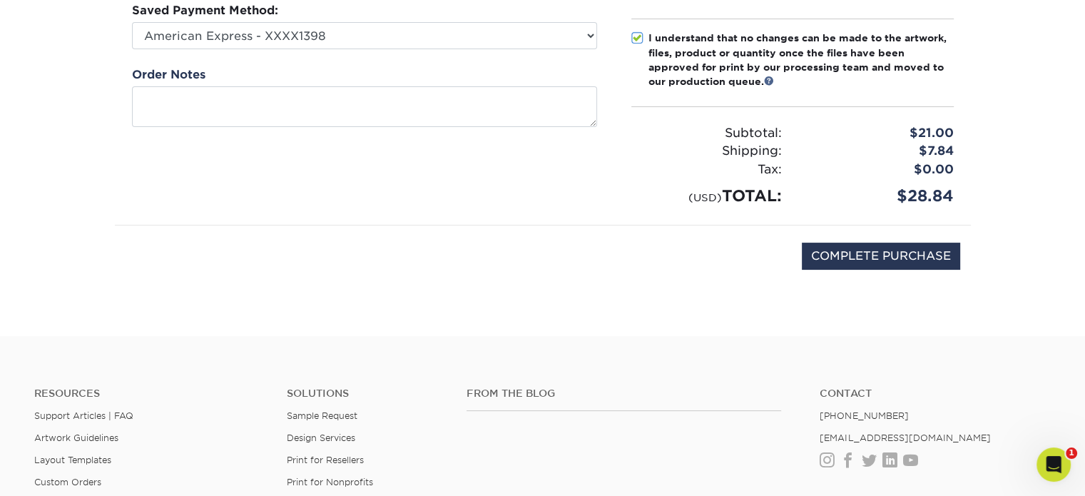
scroll to position [285, 0]
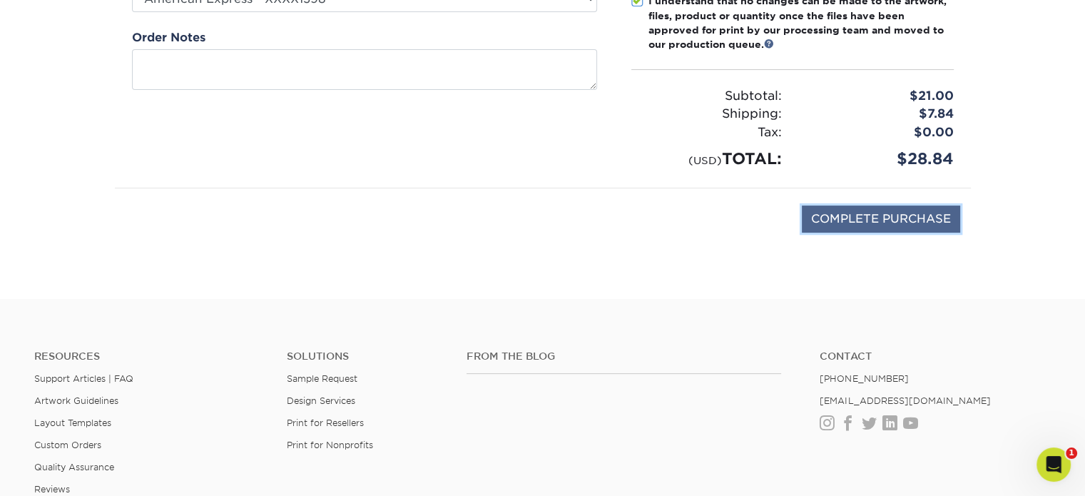
click at [852, 217] on input "COMPLETE PURCHASE" at bounding box center [881, 219] width 158 height 27
type input "PROCESSING, PLEASE WAIT..."
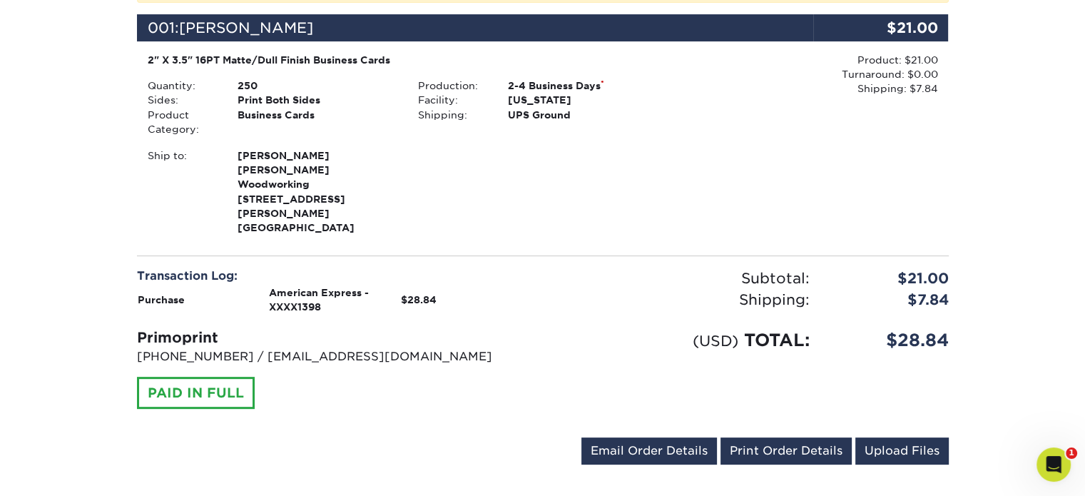
scroll to position [500, 0]
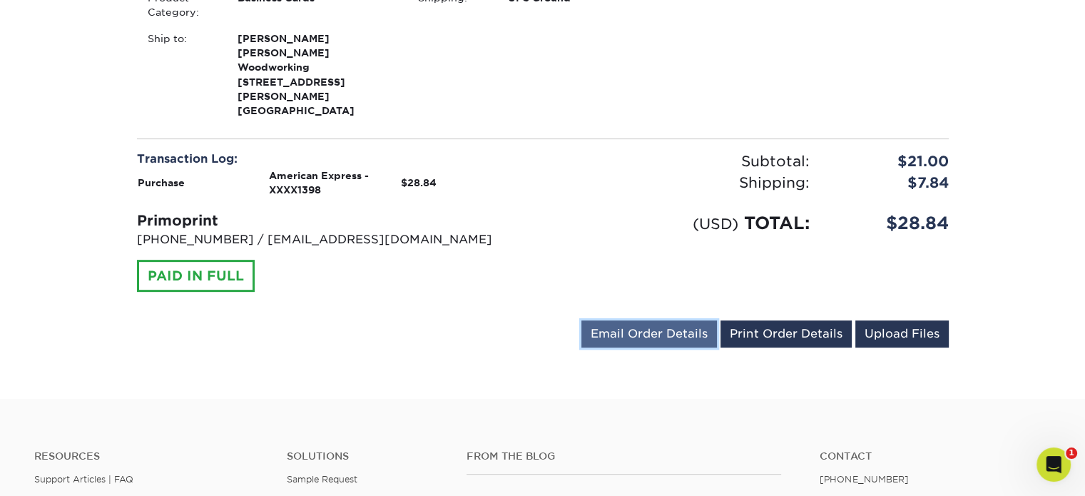
click at [682, 320] on link "Email Order Details" at bounding box center [650, 333] width 136 height 27
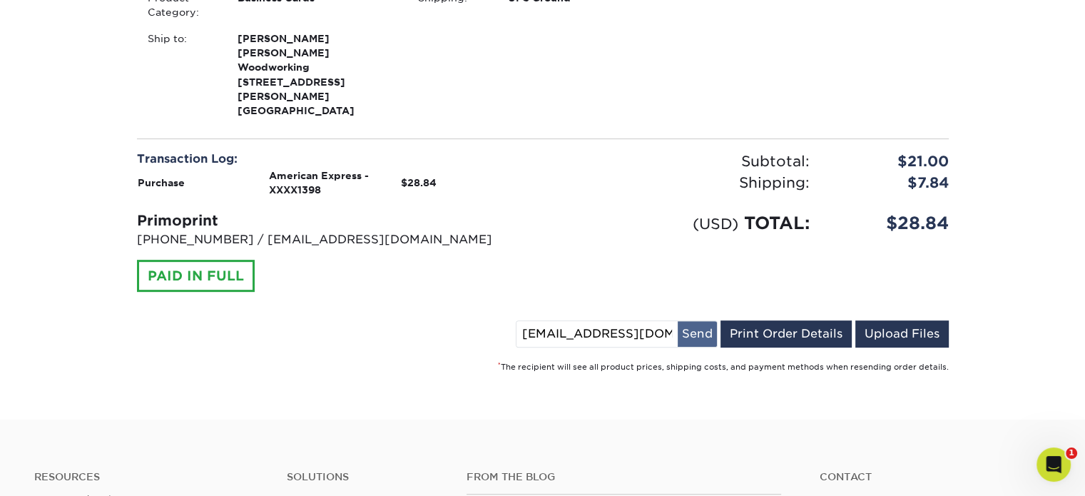
click at [699, 321] on button "Send" at bounding box center [697, 334] width 39 height 26
